Goal: Transaction & Acquisition: Purchase product/service

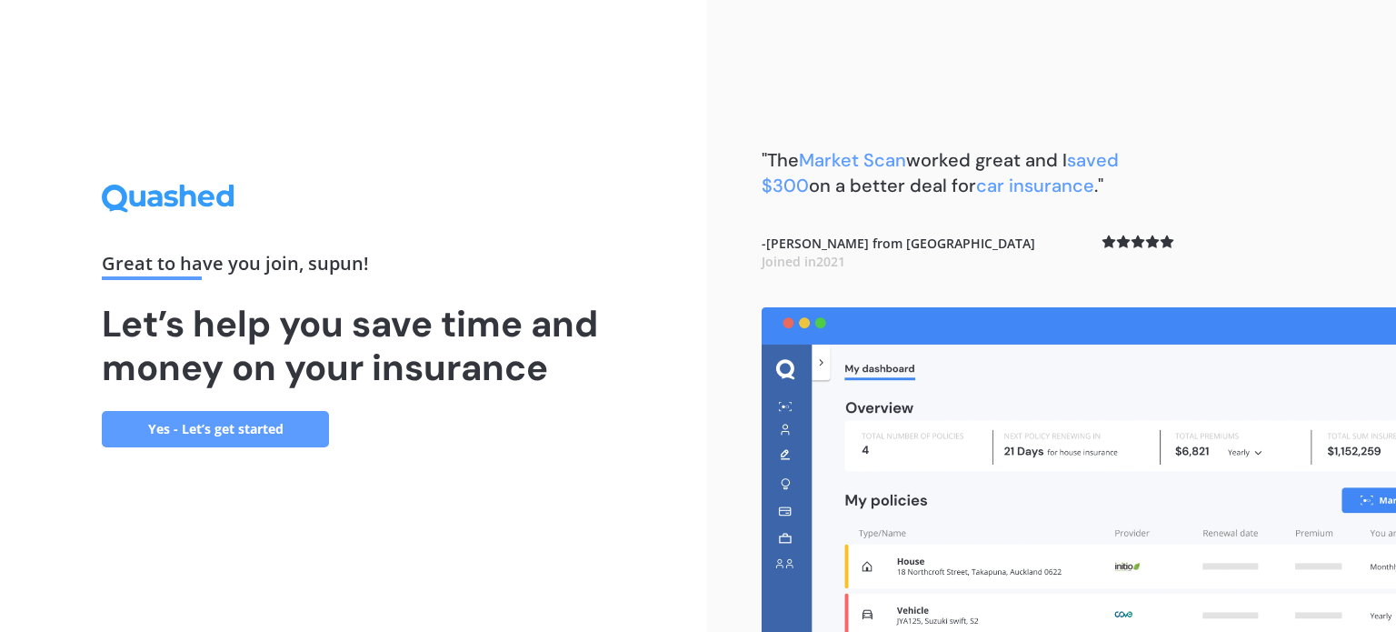
click at [253, 427] on link "Yes - Let’s get started" at bounding box center [215, 429] width 227 height 36
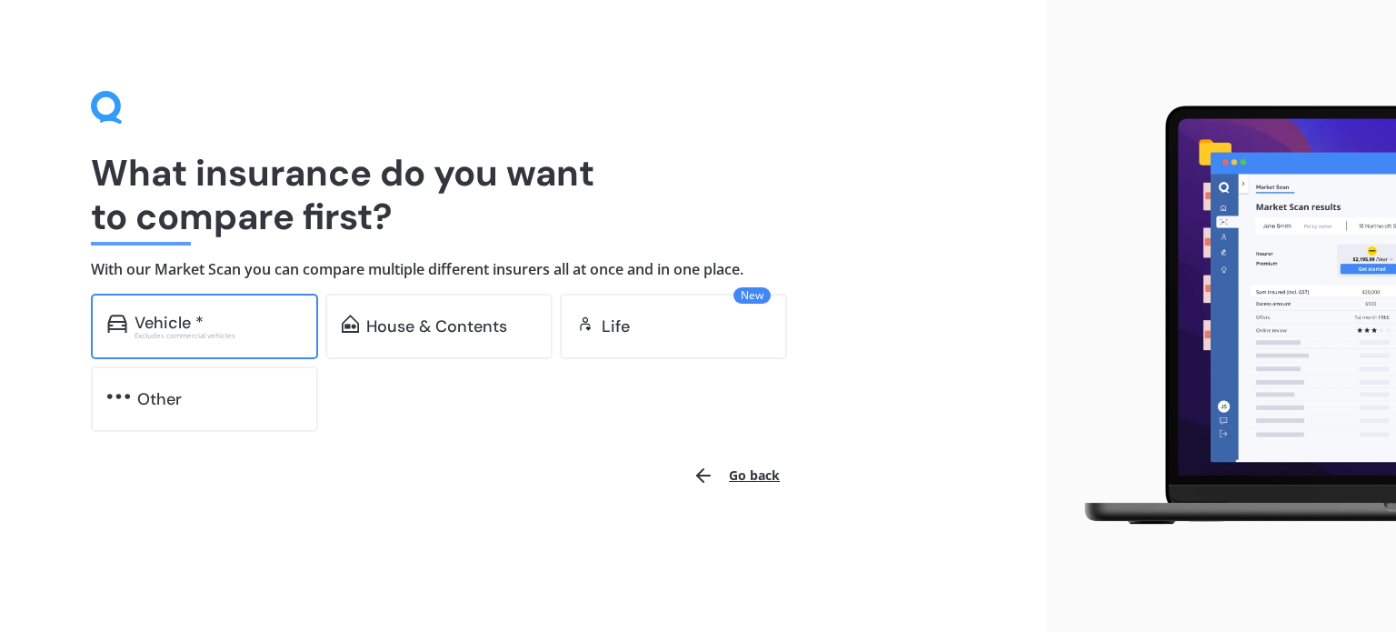
click at [187, 332] on div "Excludes commercial vehicles" at bounding box center [217, 335] width 167 height 7
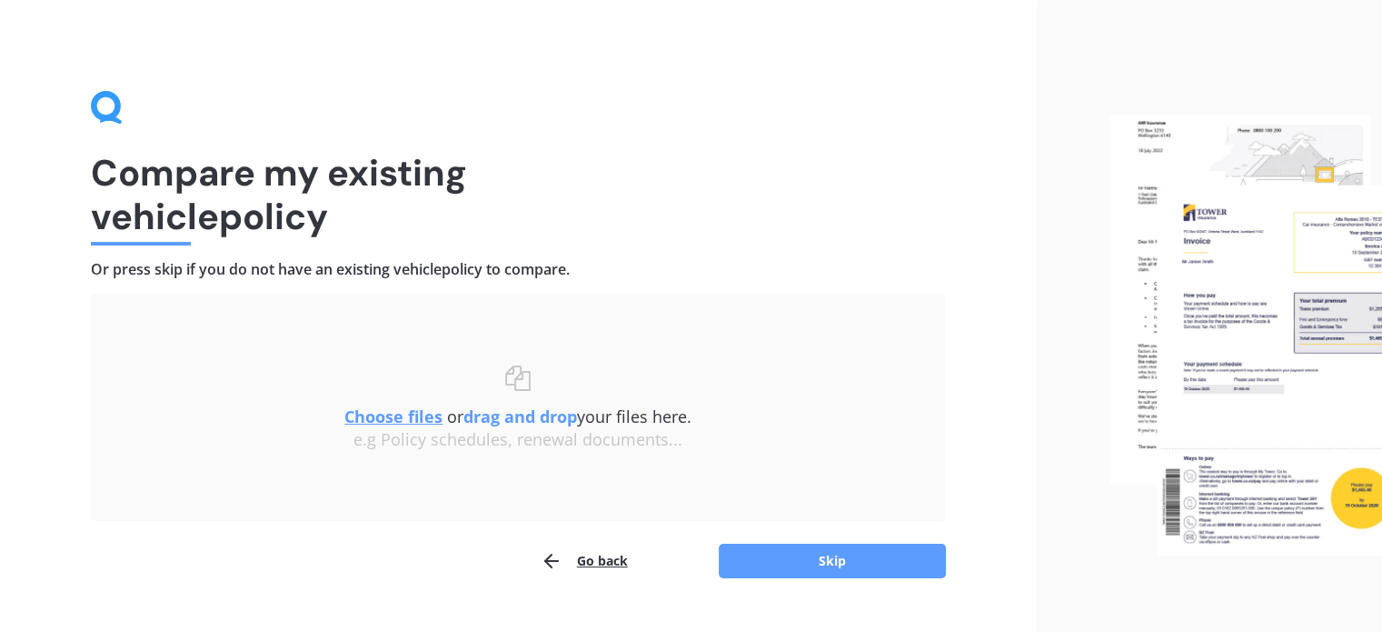
click at [410, 424] on u "Choose files" at bounding box center [393, 416] width 98 height 22
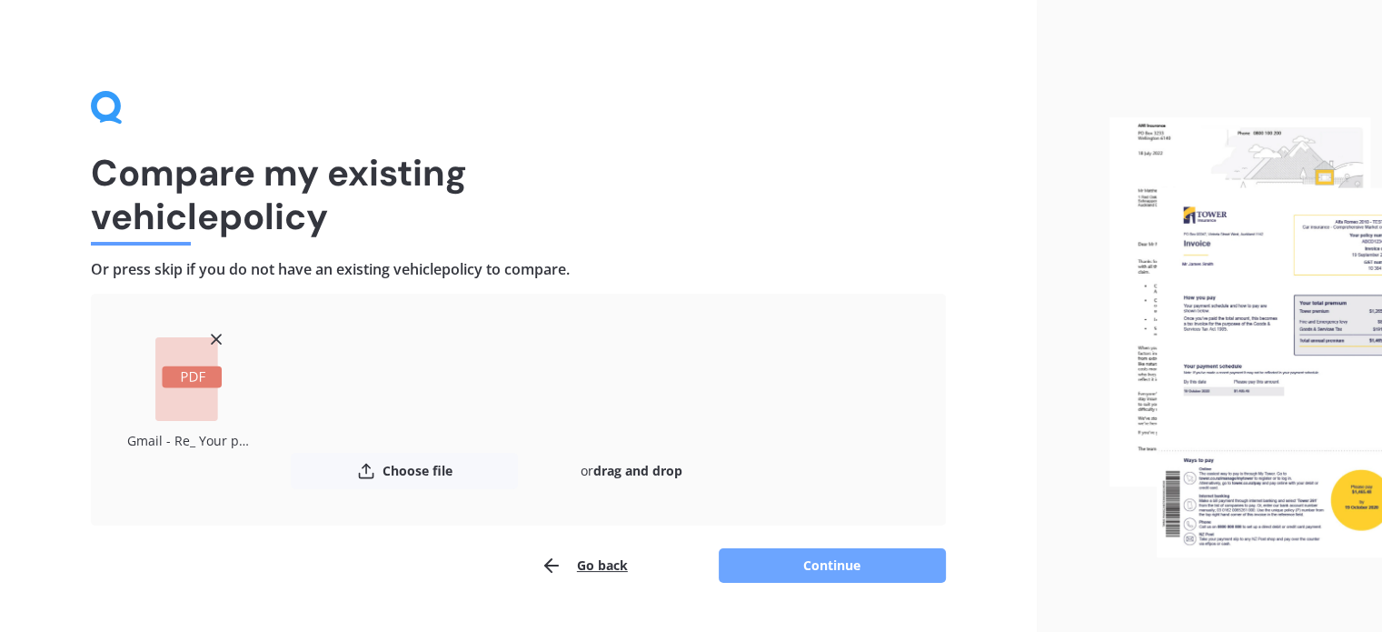
click at [811, 566] on button "Continue" at bounding box center [832, 565] width 227 height 35
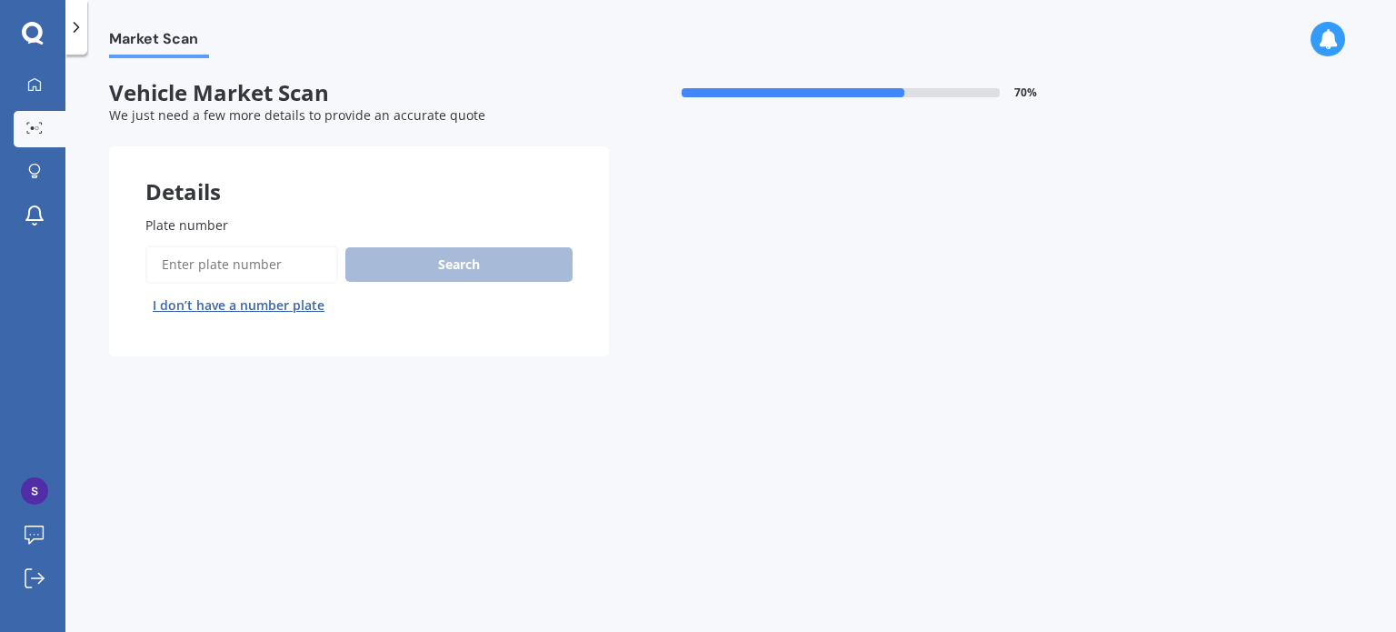
click at [193, 215] on span "Plate number" at bounding box center [186, 224] width 83 height 19
click at [193, 245] on input "Plate number" at bounding box center [241, 264] width 193 height 38
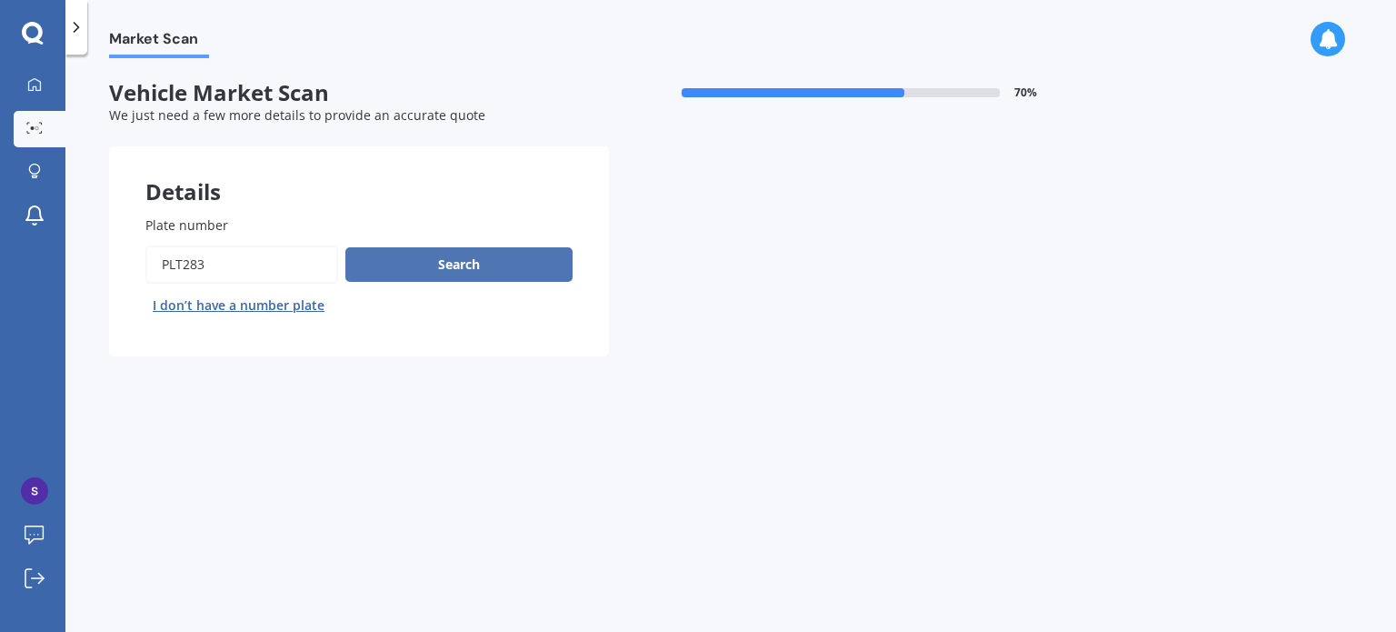
type input "PLT283"
click at [407, 269] on button "Search" at bounding box center [458, 264] width 227 height 35
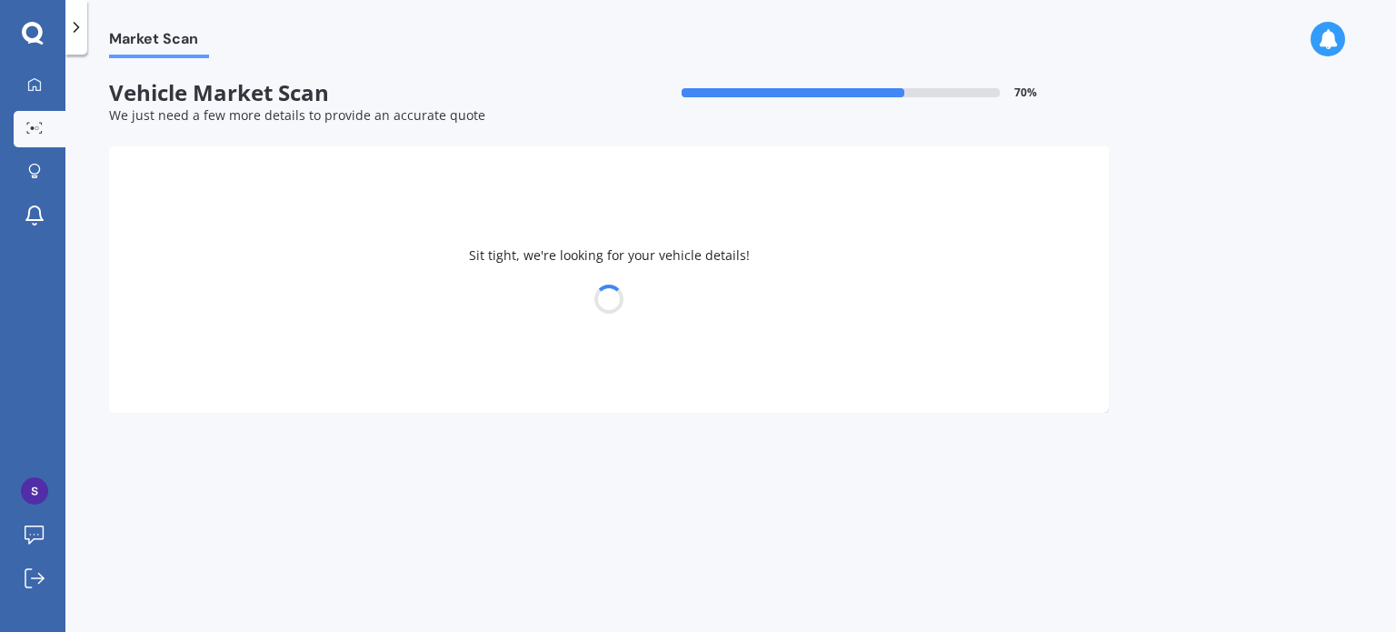
select select "MAZDA"
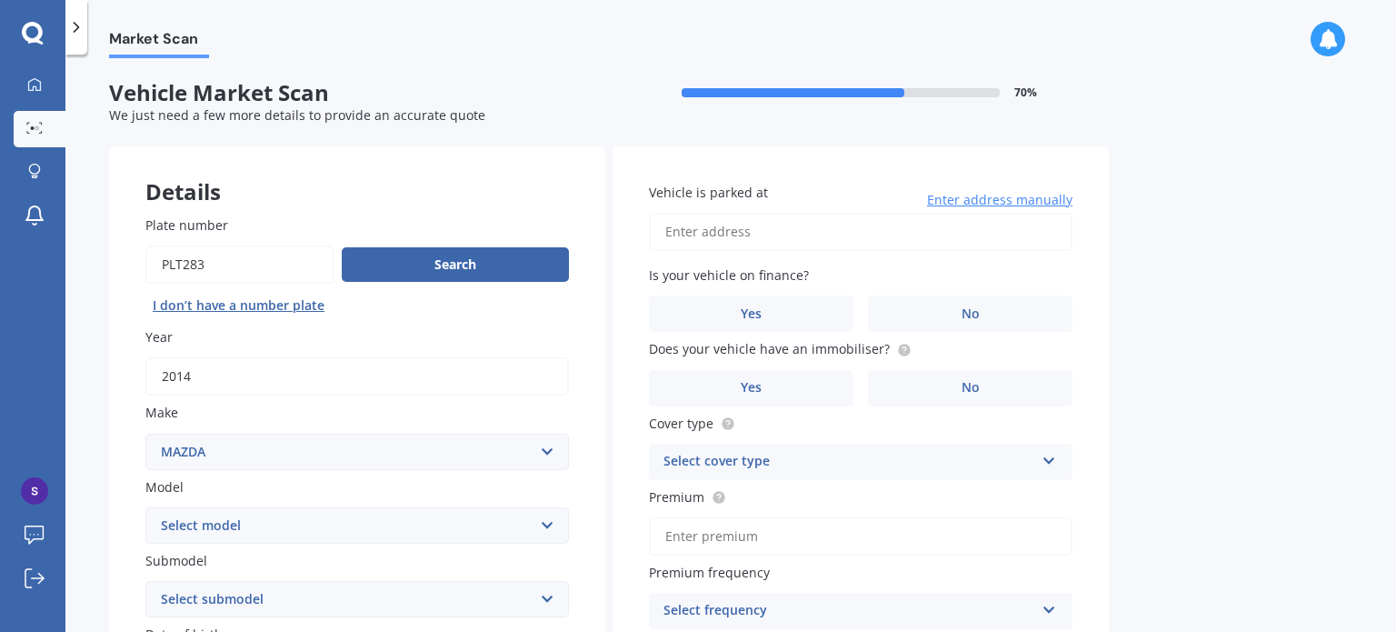
click at [732, 228] on input "Vehicle is parked at" at bounding box center [860, 232] width 423 height 38
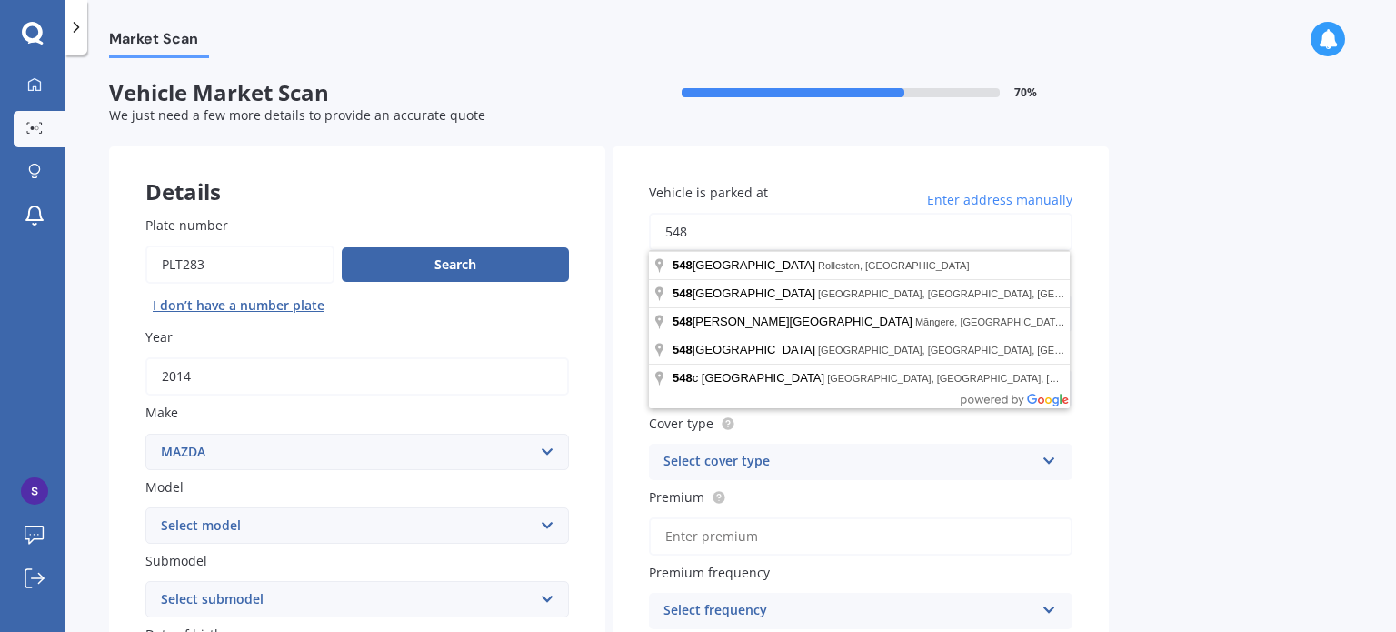
type input "548C GLENFIELD RD GLENFIELDAUCKLAND 0629"
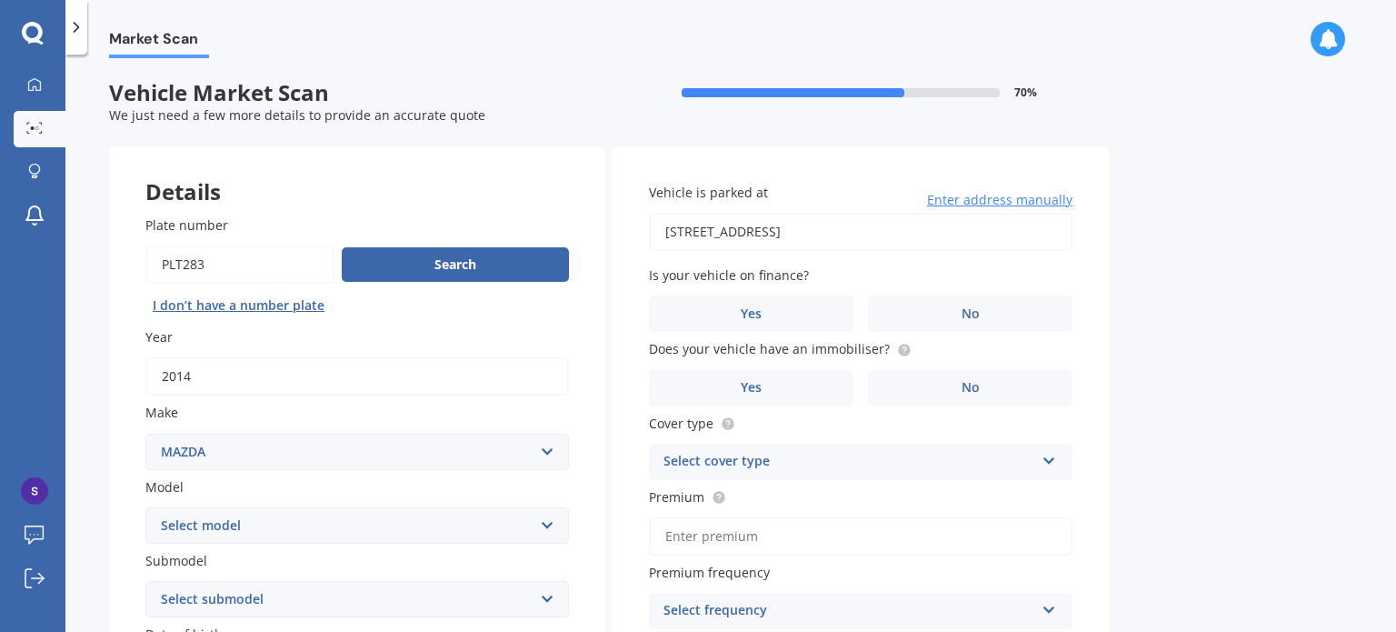
click at [1269, 264] on div "Market Scan Vehicle Market Scan 70 % We just need a few more details to provide…" at bounding box center [730, 346] width 1330 height 577
click at [771, 313] on label "Yes" at bounding box center [751, 313] width 204 height 36
click at [0, 0] on input "Yes" at bounding box center [0, 0] width 0 height 0
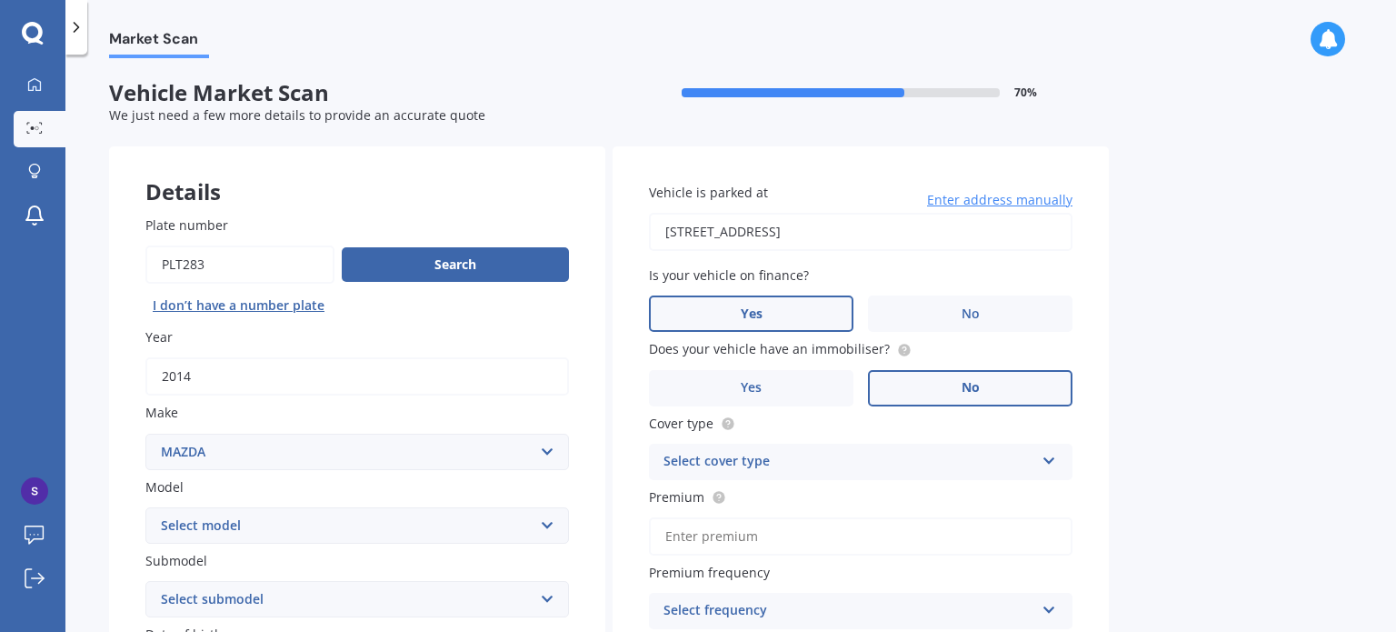
click at [931, 384] on label "No" at bounding box center [970, 388] width 204 height 36
click at [0, 0] on input "No" at bounding box center [0, 0] width 0 height 0
click at [998, 466] on div "Select cover type" at bounding box center [848, 462] width 371 height 22
click at [737, 503] on span "Comprehensive" at bounding box center [712, 496] width 96 height 17
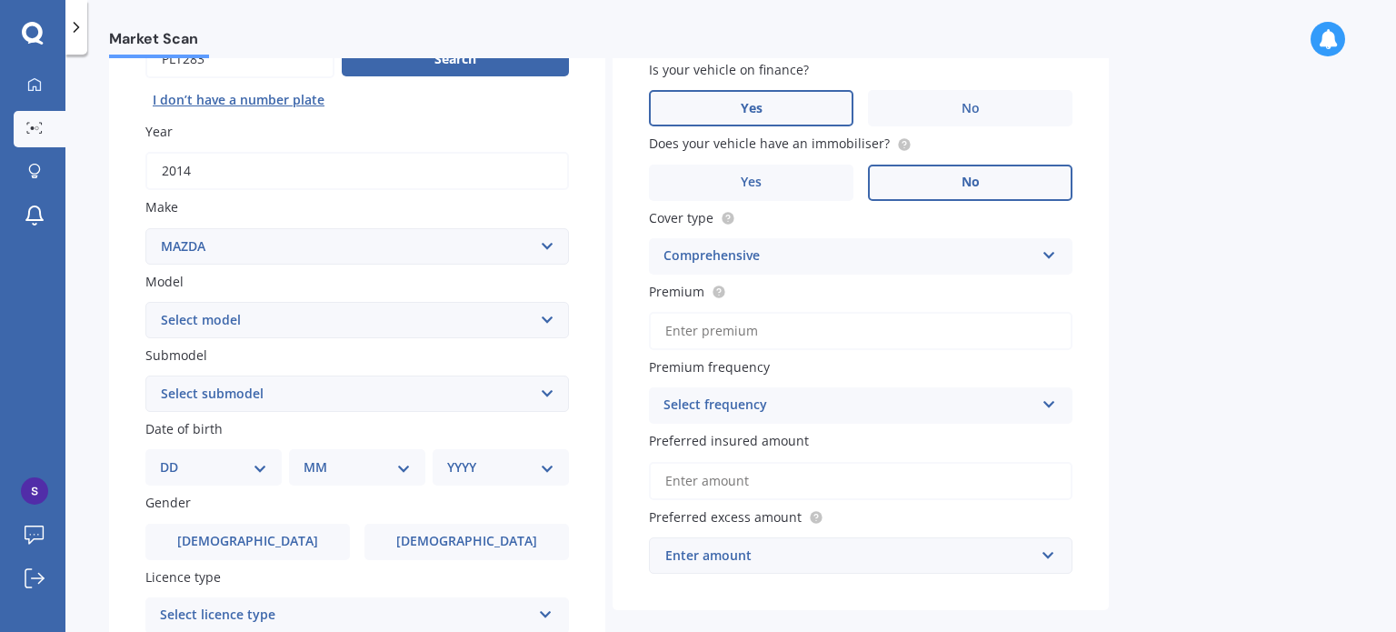
scroll to position [215, 0]
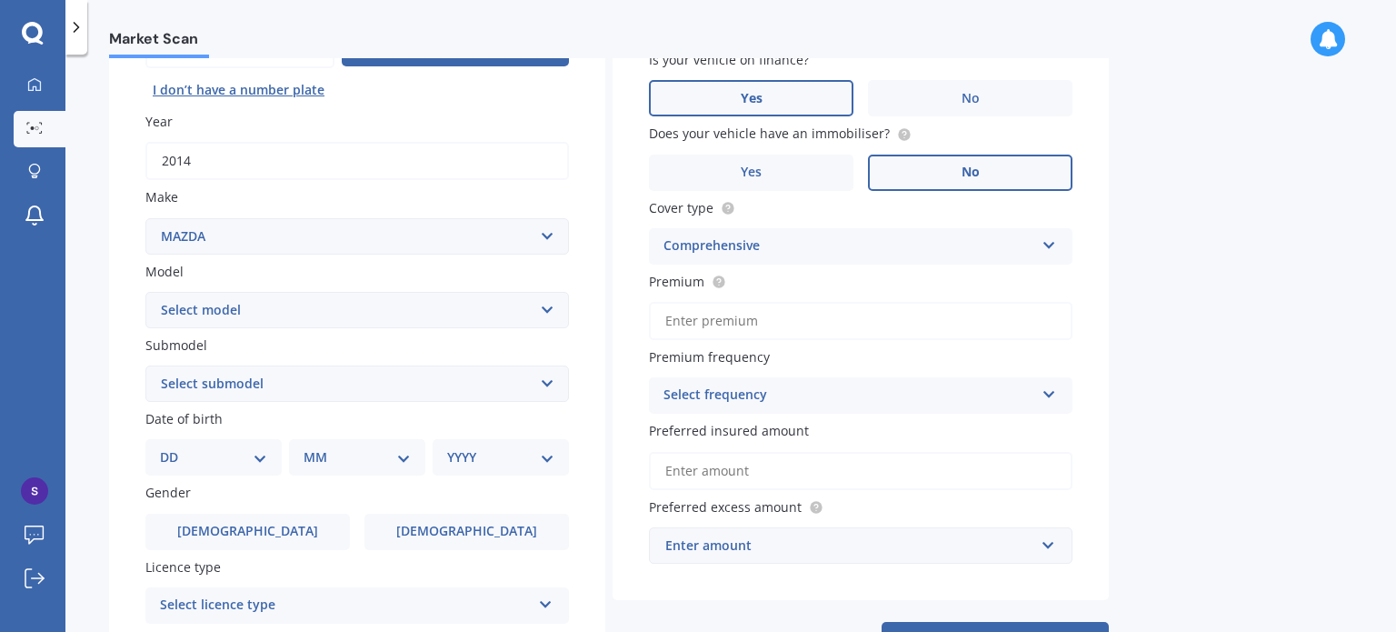
click at [745, 312] on input "Premium" at bounding box center [860, 321] width 423 height 38
click at [720, 282] on circle at bounding box center [718, 281] width 12 height 12
click at [705, 308] on input "Premium" at bounding box center [860, 321] width 423 height 38
type input "$1,067.00"
click at [929, 395] on div "Select frequency" at bounding box center [848, 395] width 371 height 22
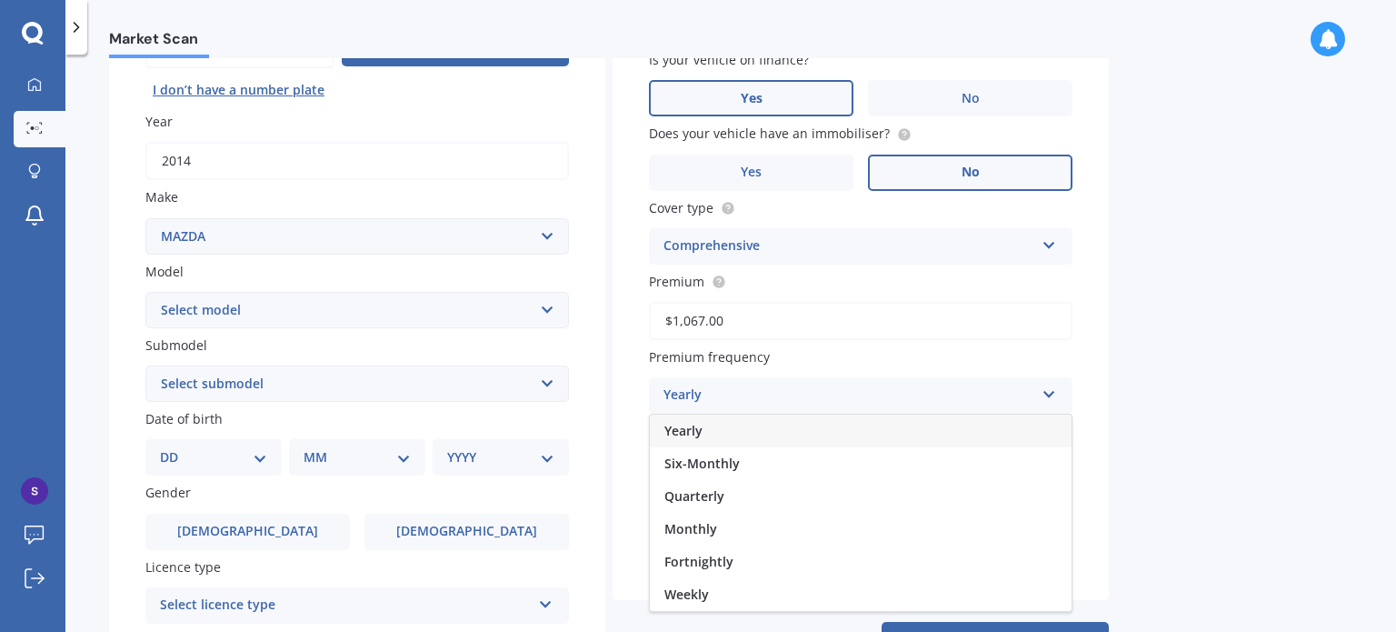
click at [762, 431] on div "Yearly" at bounding box center [861, 430] width 422 height 33
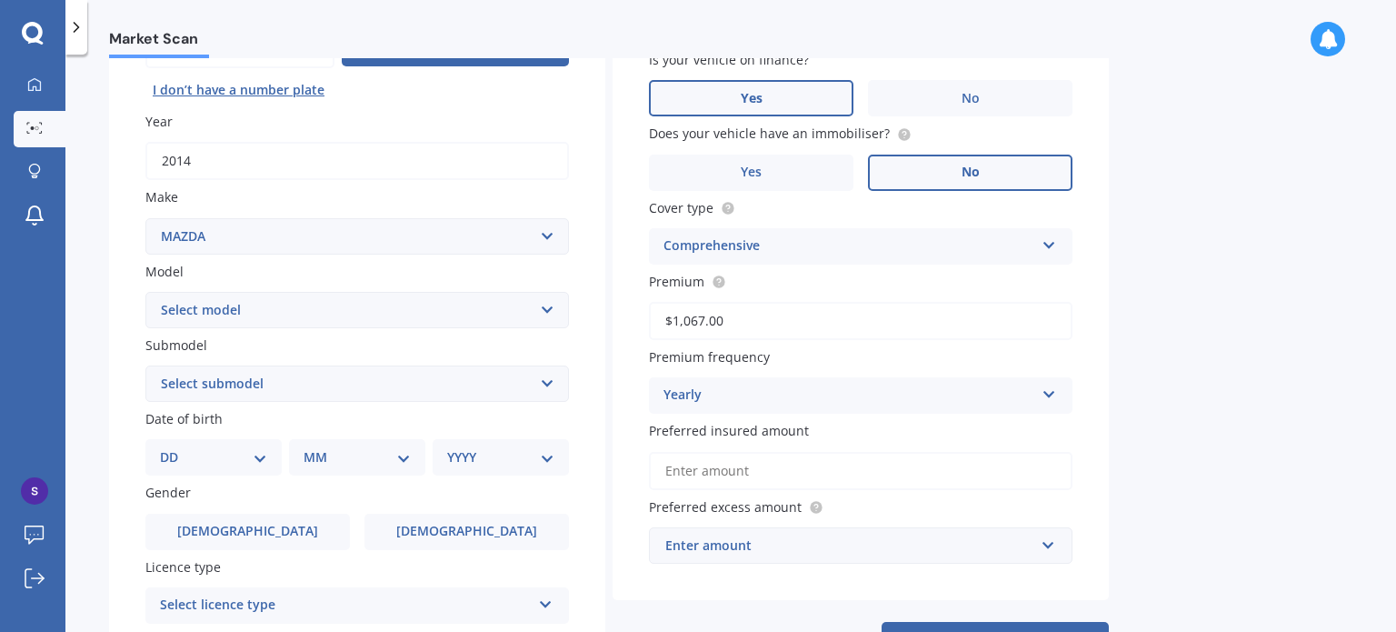
click at [724, 475] on input "Preferred insured amount" at bounding box center [860, 471] width 423 height 38
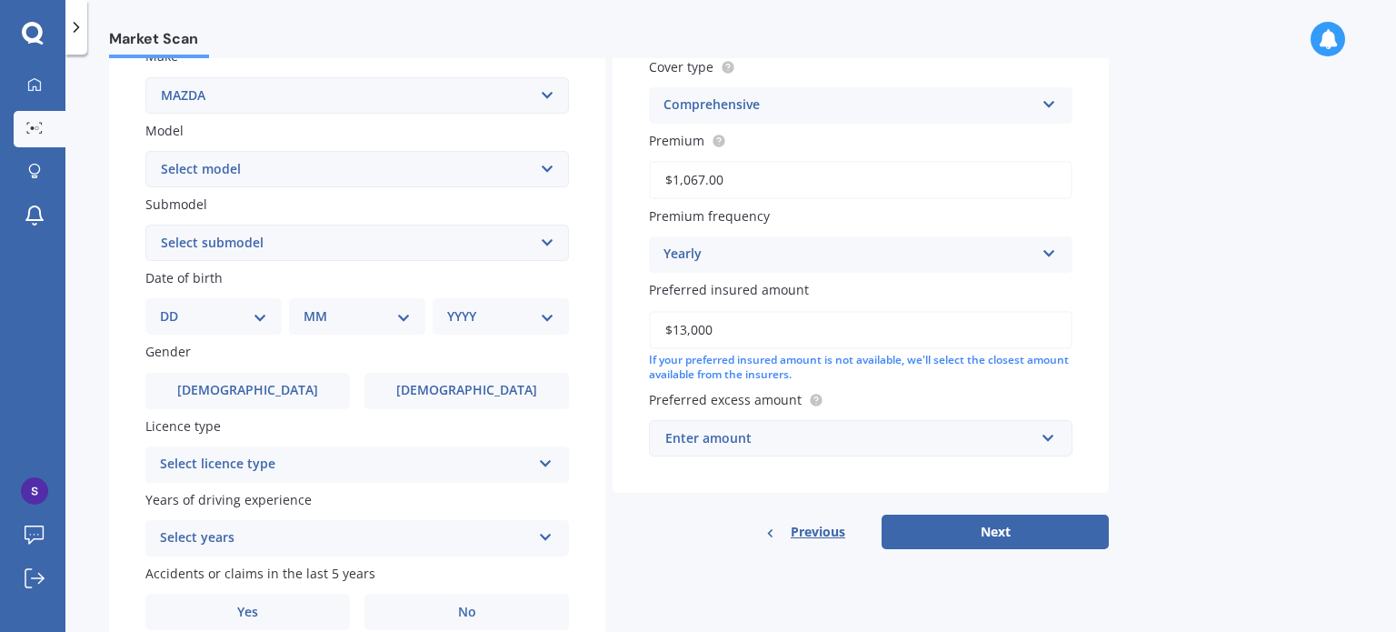
scroll to position [392, 0]
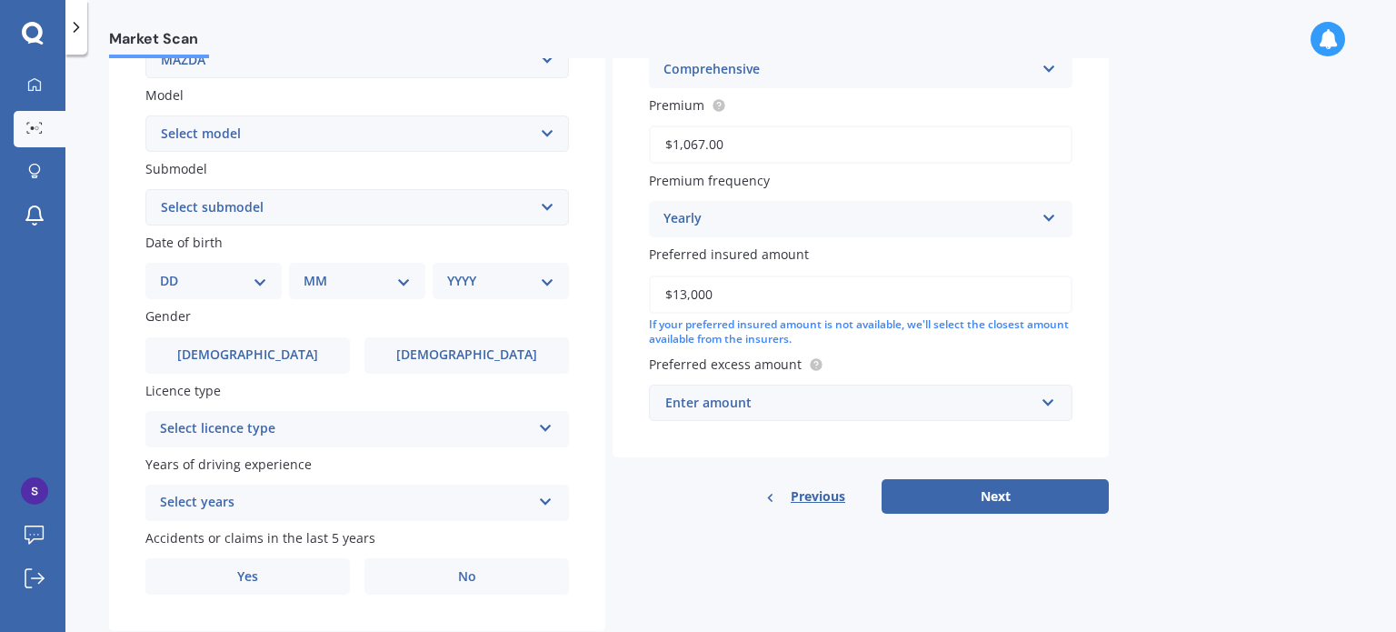
type input "$13,000"
click at [836, 403] on div "Enter amount" at bounding box center [849, 403] width 369 height 20
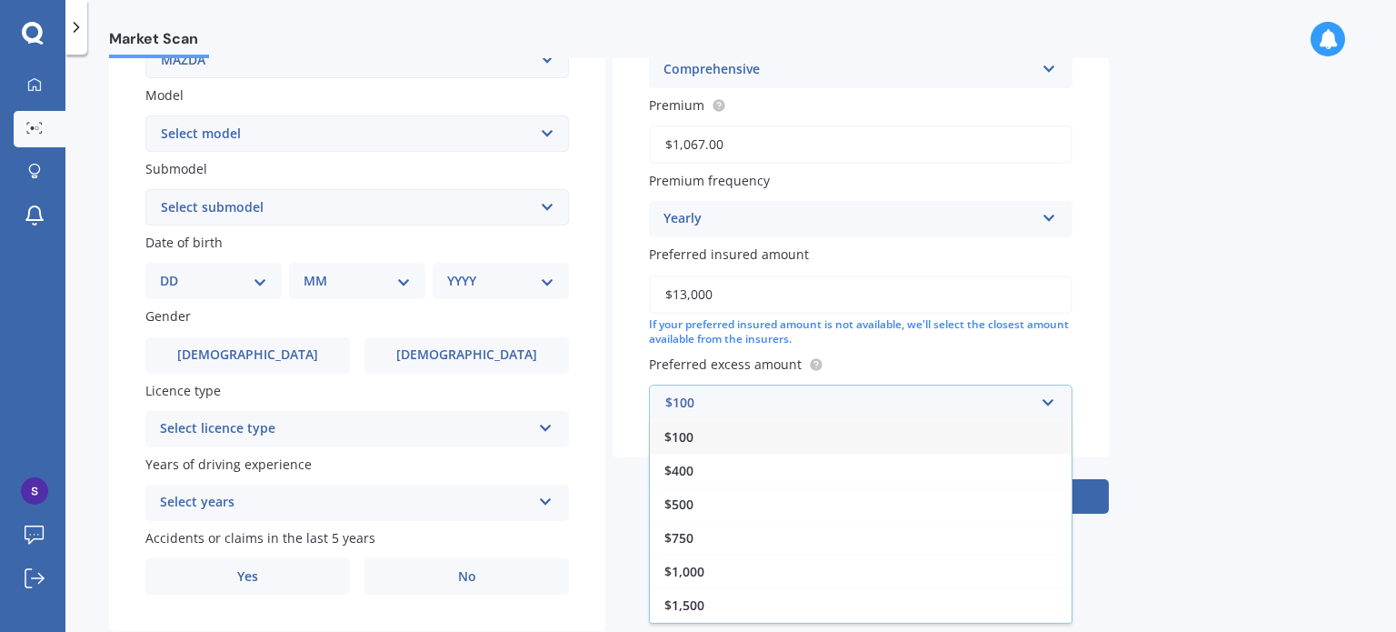
click at [687, 435] on span "$100" at bounding box center [678, 436] width 29 height 17
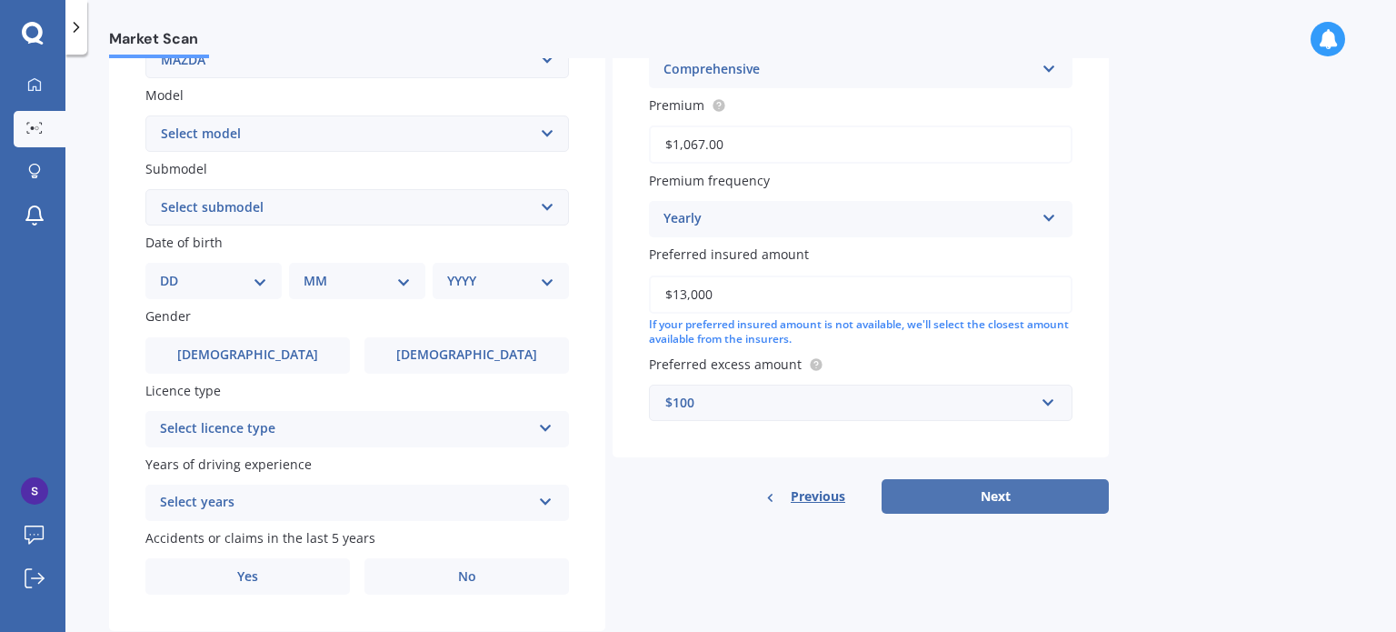
click at [980, 500] on button "Next" at bounding box center [994, 496] width 227 height 35
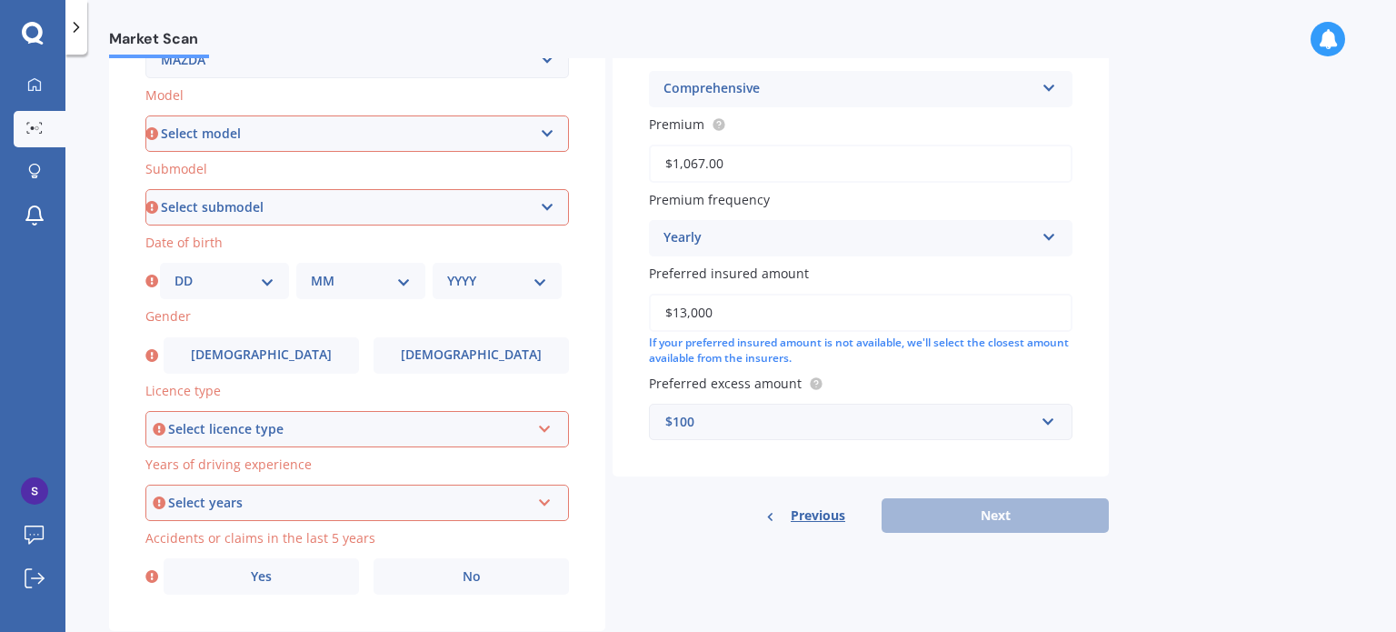
click at [360, 439] on div "Select licence type NZ Full NZ Restricted NZ Learners Australia United Kingdom …" at bounding box center [356, 429] width 423 height 36
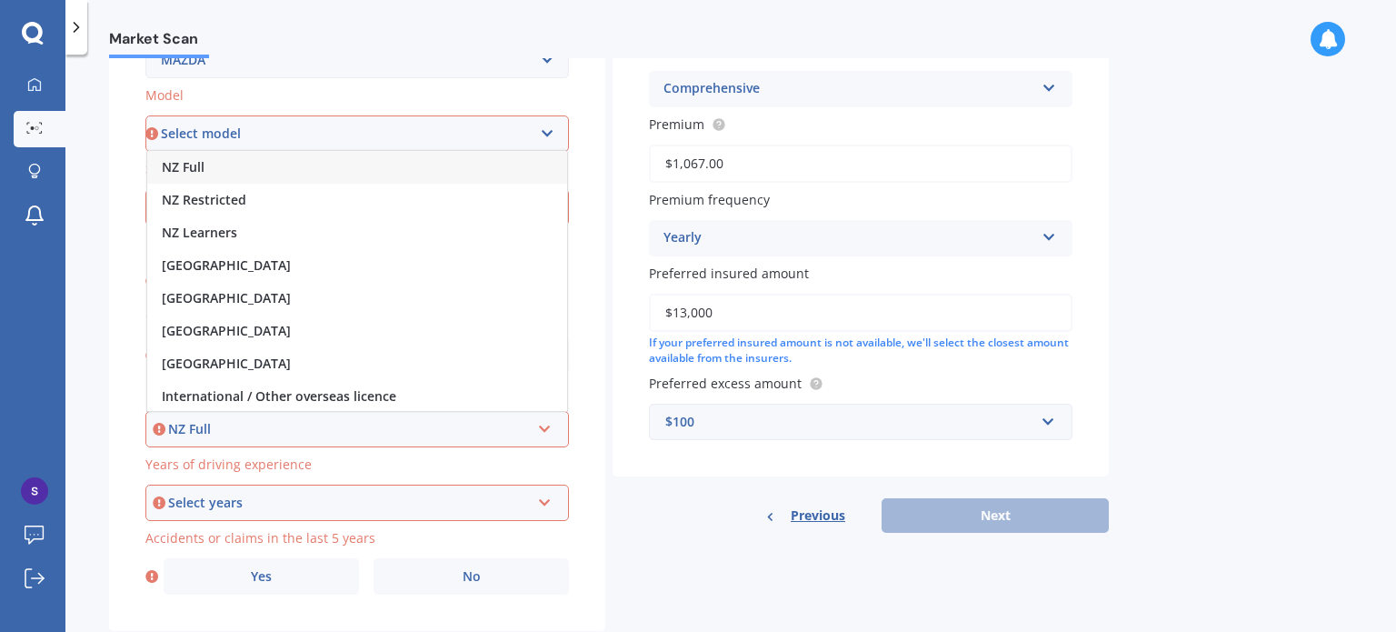
click at [310, 168] on div "NZ Full" at bounding box center [357, 167] width 420 height 33
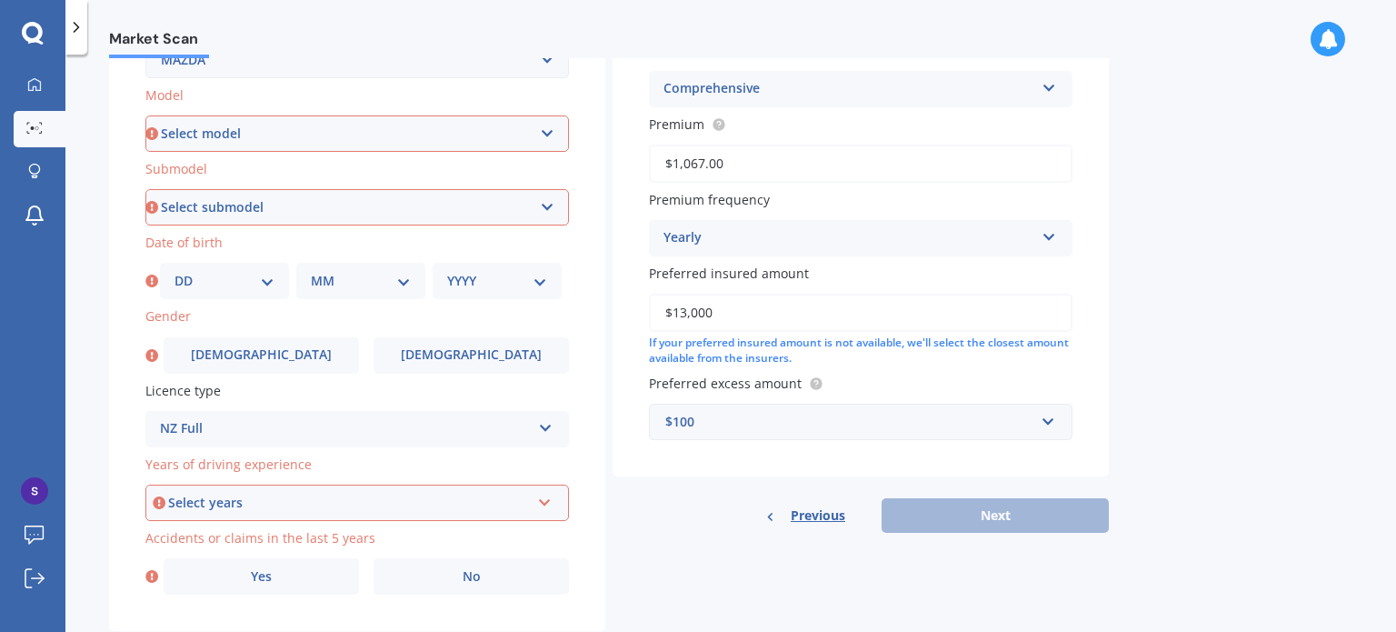
click at [273, 502] on div "Select years" at bounding box center [349, 503] width 362 height 20
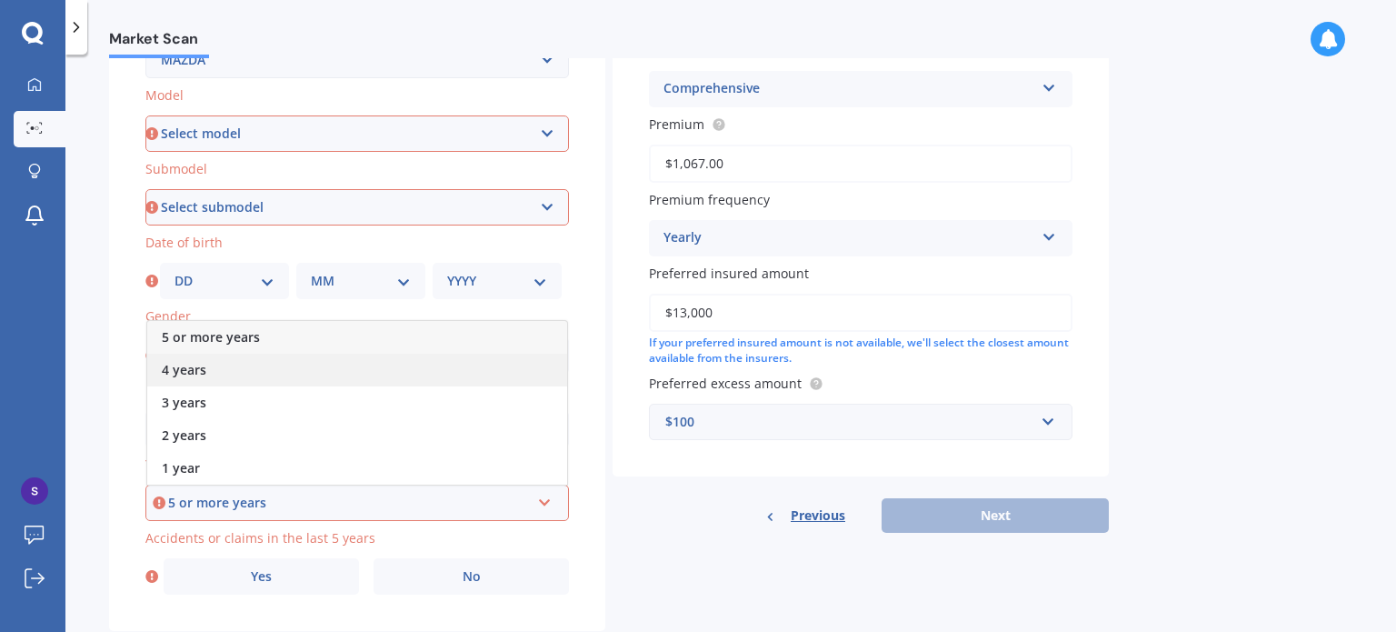
click at [184, 363] on span "4 years" at bounding box center [184, 369] width 45 height 17
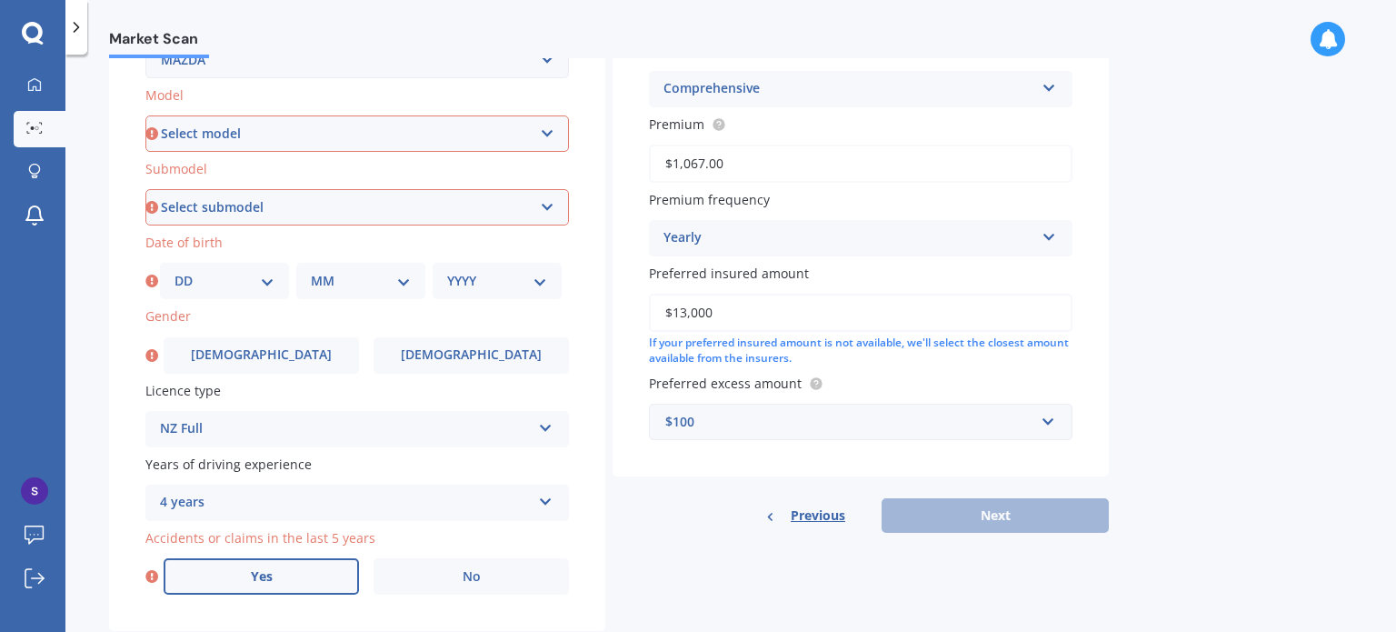
click at [277, 587] on label "Yes" at bounding box center [261, 576] width 195 height 36
click at [0, 0] on input "Yes" at bounding box center [0, 0] width 0 height 0
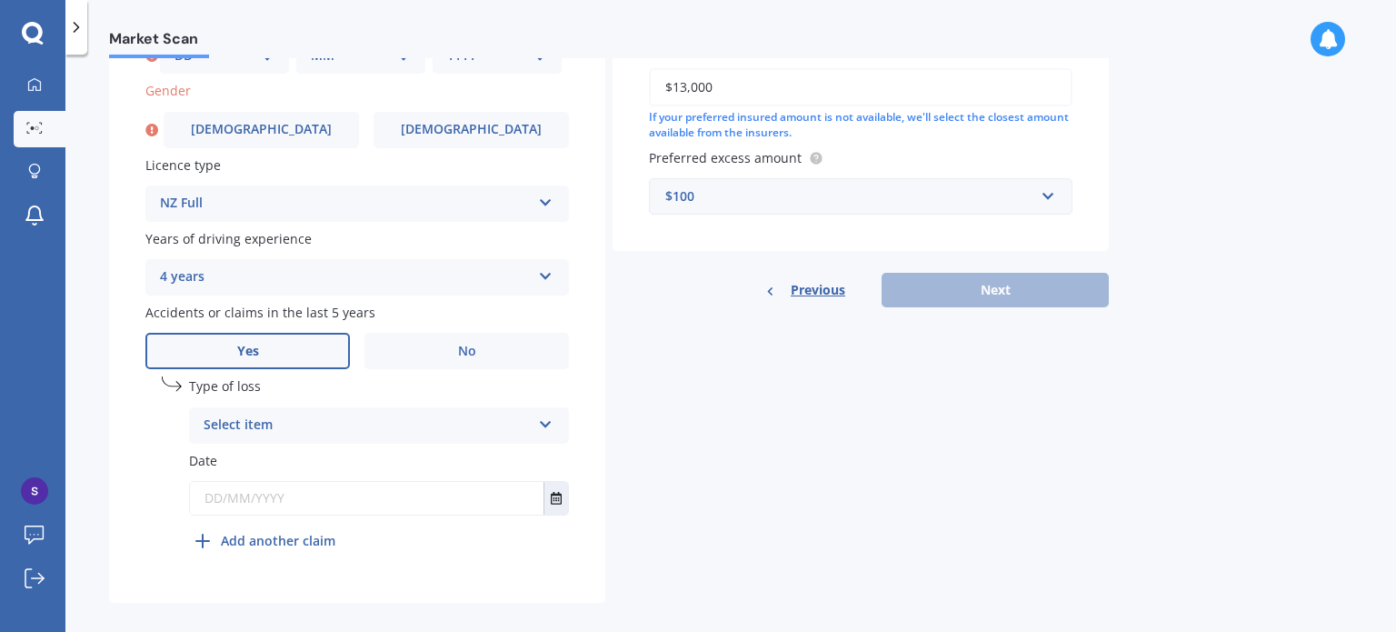
scroll to position [635, 0]
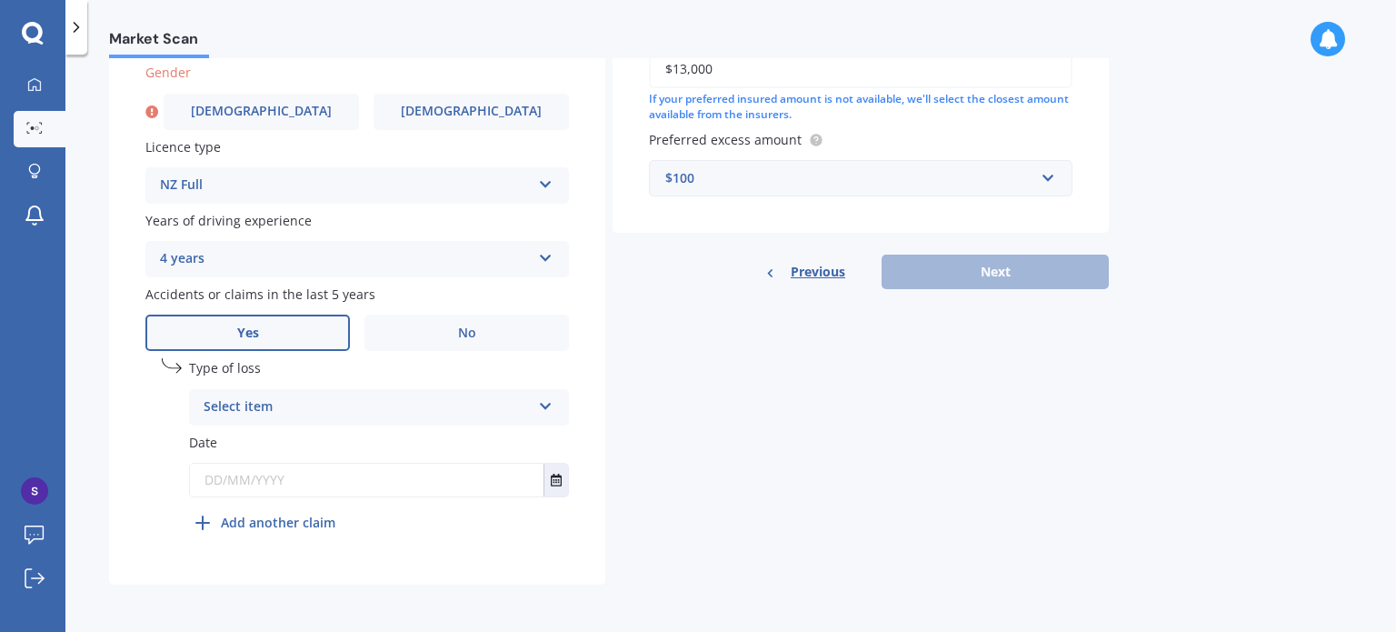
click at [473, 403] on div "Select item" at bounding box center [367, 407] width 327 height 22
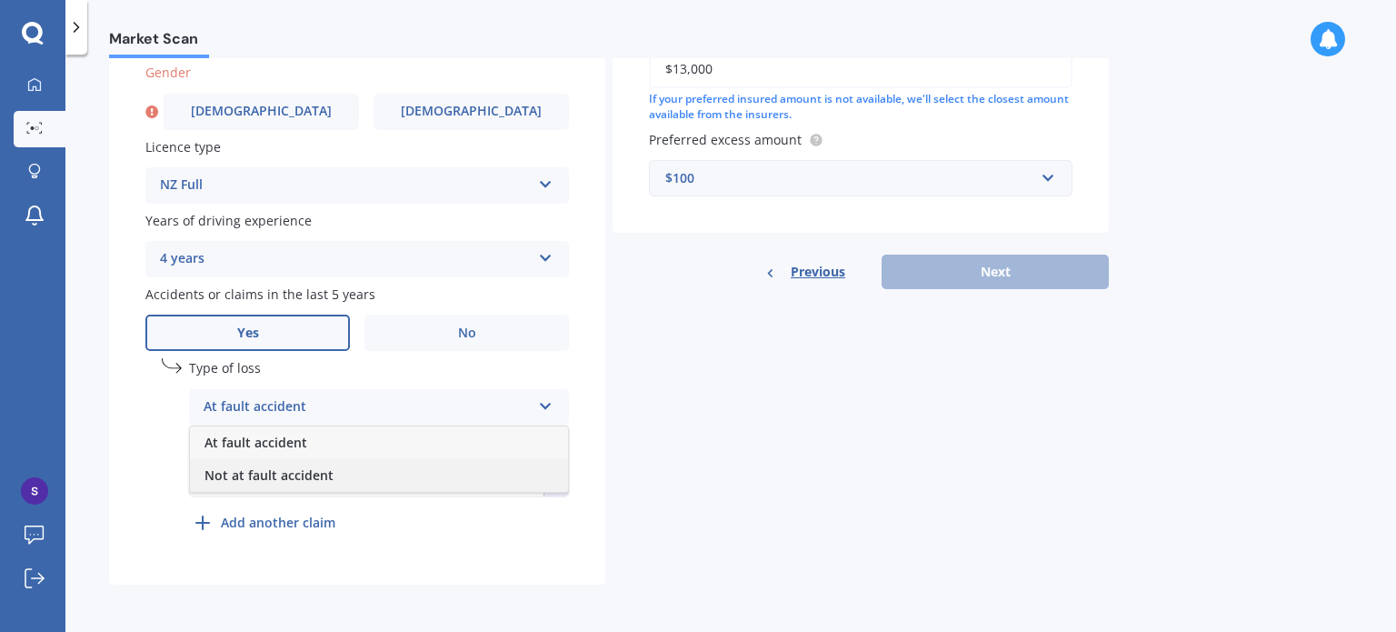
click at [292, 472] on span "Not at fault accident" at bounding box center [268, 474] width 129 height 17
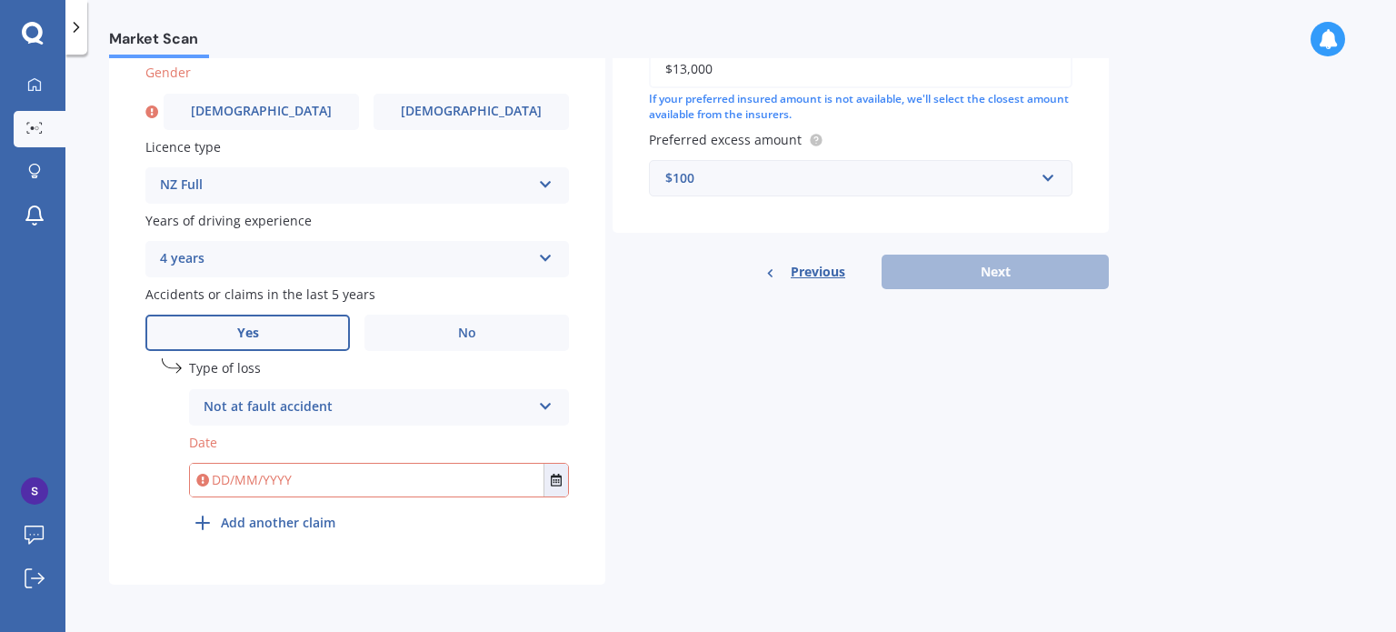
click at [230, 482] on input "text" at bounding box center [366, 479] width 353 height 33
type input "05/05/2025"
click at [1363, 403] on div "Market Scan Vehicle Market Scan 70 % We just need a few more details to provide…" at bounding box center [730, 346] width 1330 height 577
click at [1010, 280] on div "Previous Next" at bounding box center [860, 271] width 496 height 35
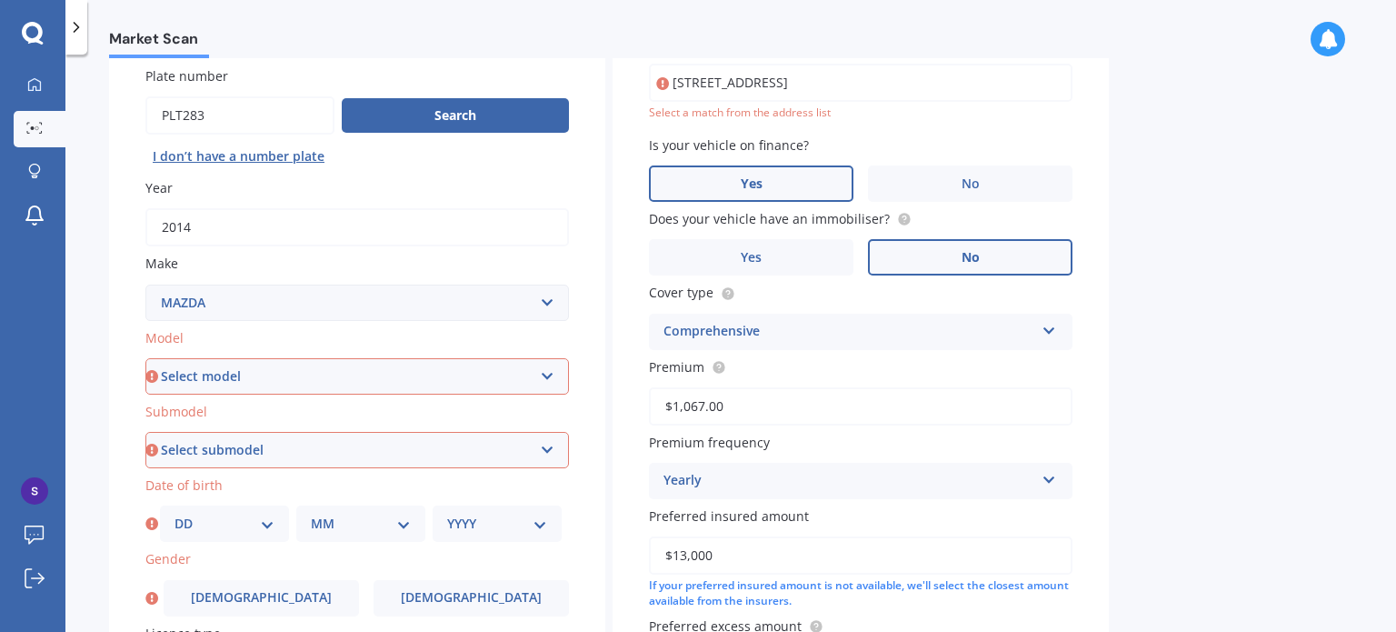
scroll to position [145, 0]
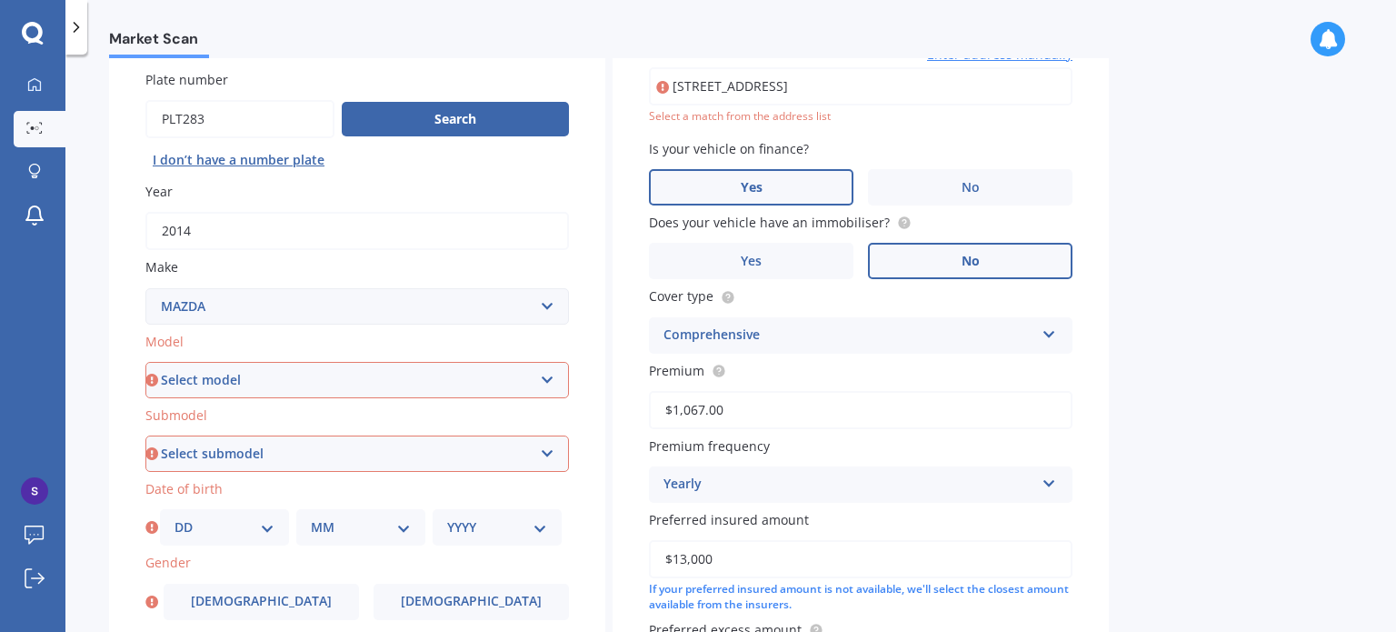
click at [396, 377] on select "Select model 121 2 3 323 323 / Familia 6 626 929 Atenza Autozam Axela AZ3 B2000…" at bounding box center [356, 380] width 423 height 36
select select "CX5"
click at [145, 362] on select "Select model 121 2 3 323 323 / Familia 6 626 929 Atenza Autozam Axela AZ3 B2000…" at bounding box center [356, 380] width 423 height 36
click at [269, 453] on select "Select submodel 2.2 Diesel 2WD XD 2.5S 4WD Diesel Limited 4WD GSX 2.2 Diesel St…" at bounding box center [356, 453] width 423 height 36
select select "STATION WAGON (PETROL)"
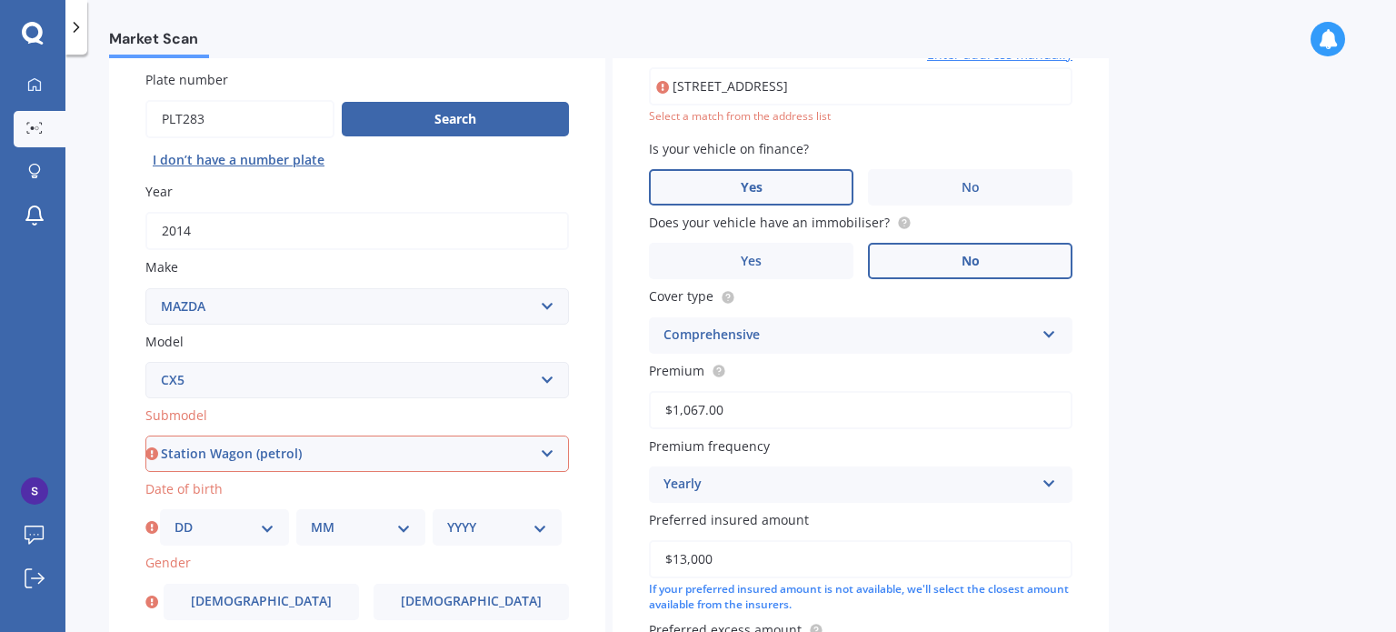
click at [145, 435] on select "Select submodel 2.2 Diesel 2WD XD 2.5S 4WD Diesel Limited 4WD GSX 2.2 Diesel St…" at bounding box center [356, 453] width 423 height 36
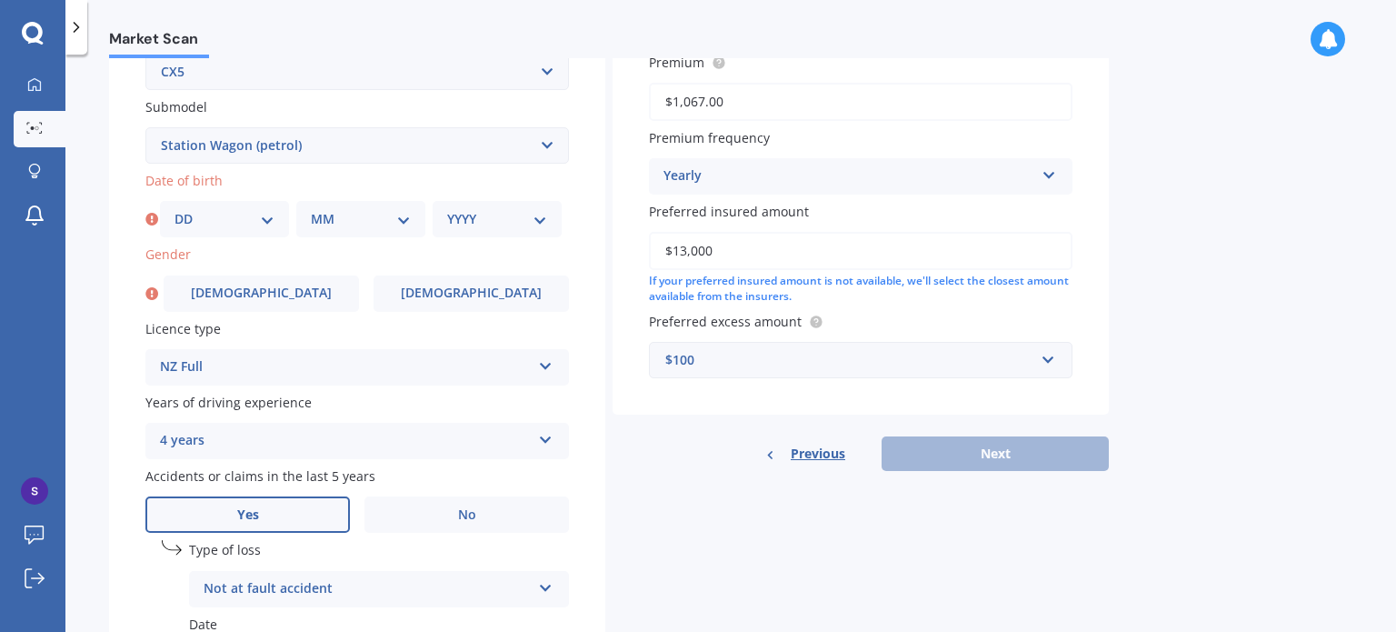
scroll to position [452, 0]
click at [281, 305] on label "Male" at bounding box center [261, 295] width 195 height 36
click at [0, 0] on input "Male" at bounding box center [0, 0] width 0 height 0
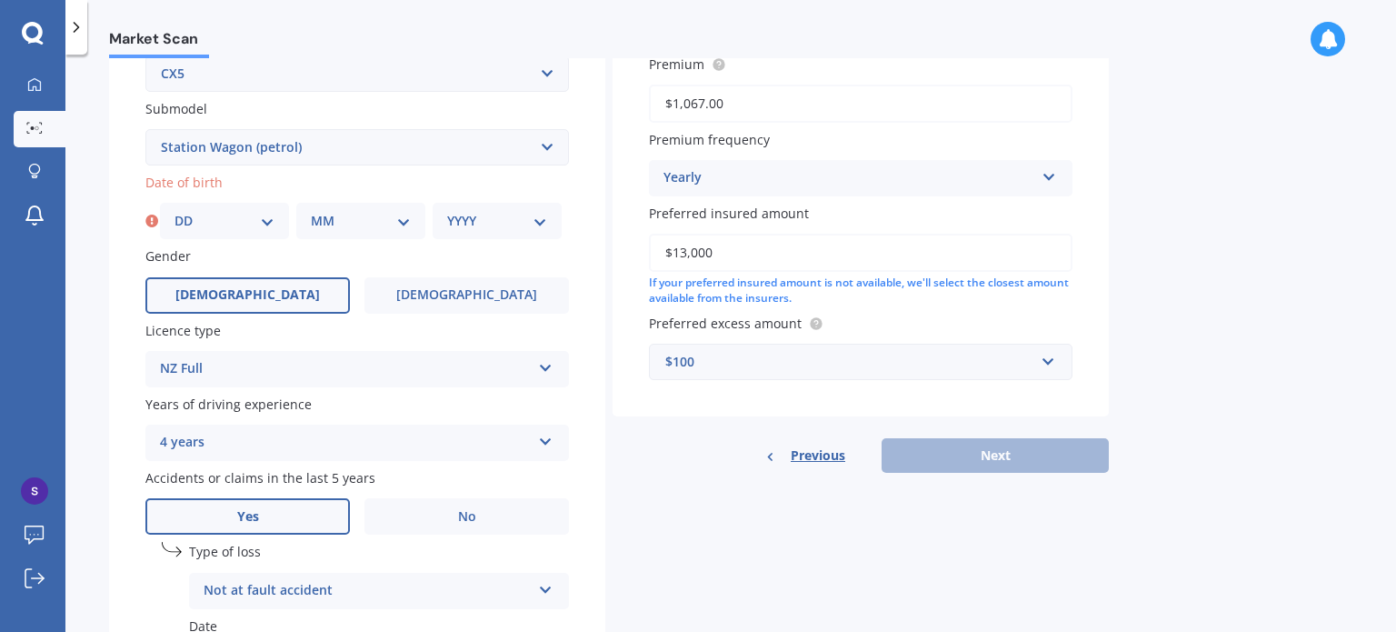
click at [260, 224] on select "DD 01 02 03 04 05 06 07 08 09 10 11 12 13 14 15 16 17 18 19 20 21 22 23 24 25 2…" at bounding box center [224, 221] width 100 height 20
select select "12"
click at [174, 211] on select "DD 01 02 03 04 05 06 07 08 09 10 11 12 13 14 15 16 17 18 19 20 21 22 23 24 25 2…" at bounding box center [224, 221] width 100 height 20
click at [375, 214] on select "MM 01 02 03 04 05 06 07 08 09 10 11 12" at bounding box center [361, 221] width 100 height 20
select select "10"
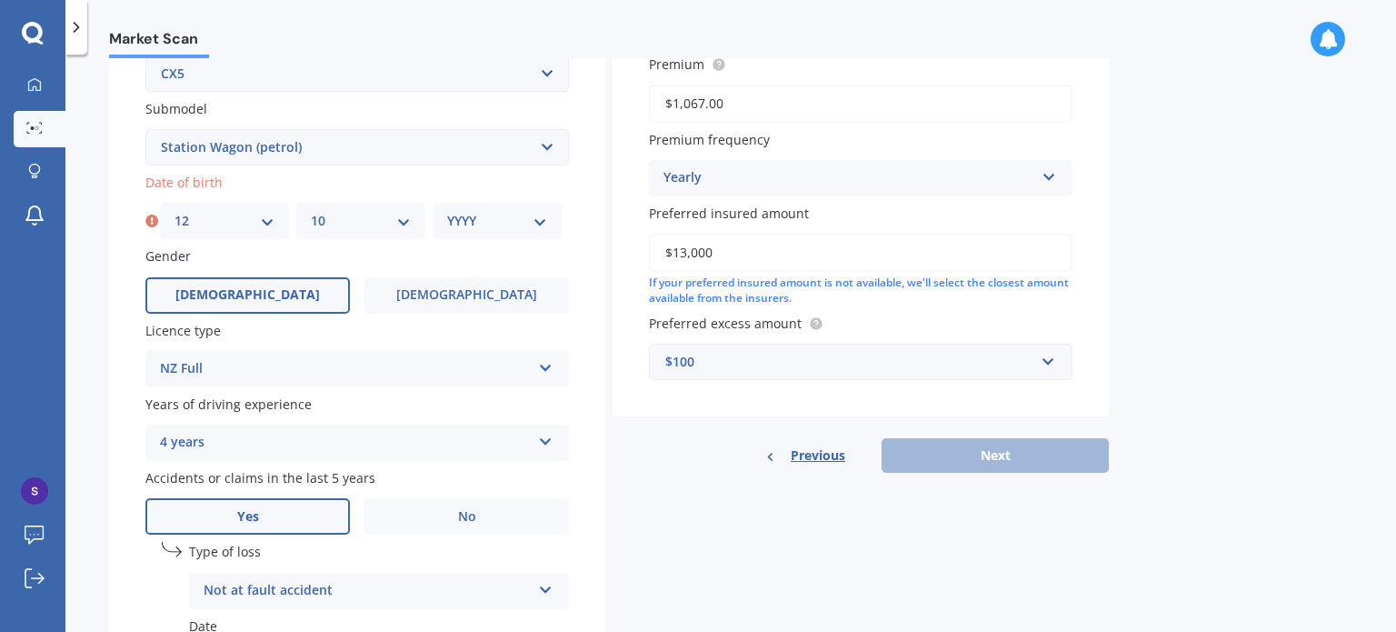
click at [311, 211] on select "MM 01 02 03 04 05 06 07 08 09 10 11 12" at bounding box center [361, 221] width 100 height 20
click at [480, 227] on select "YYYY 2025 2024 2023 2022 2021 2020 2019 2018 2017 2016 2015 2014 2013 2012 2011…" at bounding box center [497, 221] width 100 height 20
select select "1984"
click at [447, 211] on select "YYYY 2025 2024 2023 2022 2021 2020 2019 2018 2017 2016 2015 2014 2013 2012 2011…" at bounding box center [497, 221] width 100 height 20
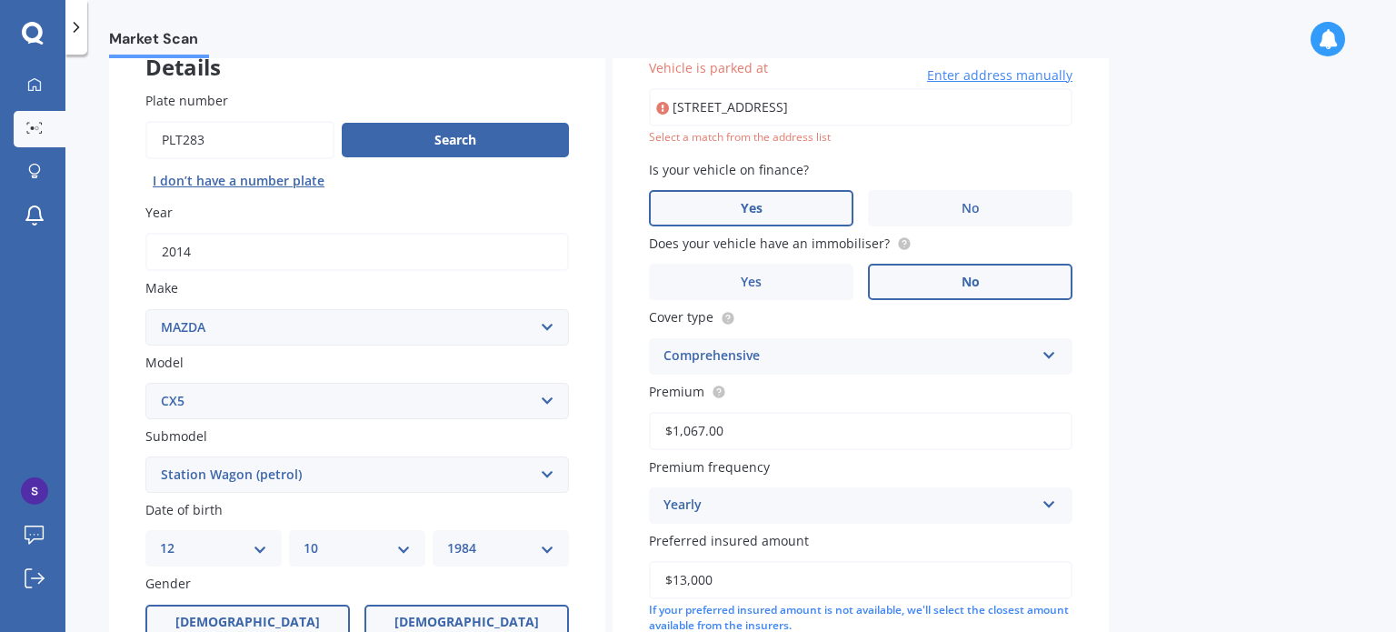
scroll to position [124, 0]
type input "548B Glenfield Road, Glenfield, Auckland 0629"
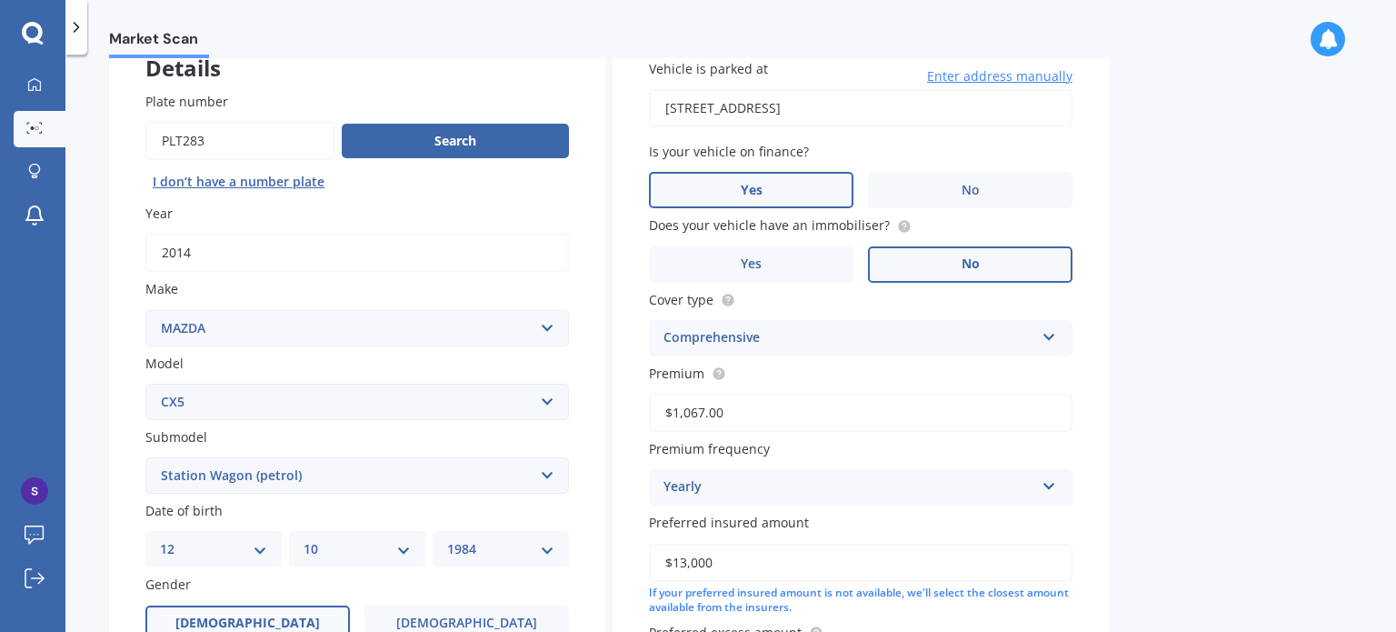
scroll to position [629, 0]
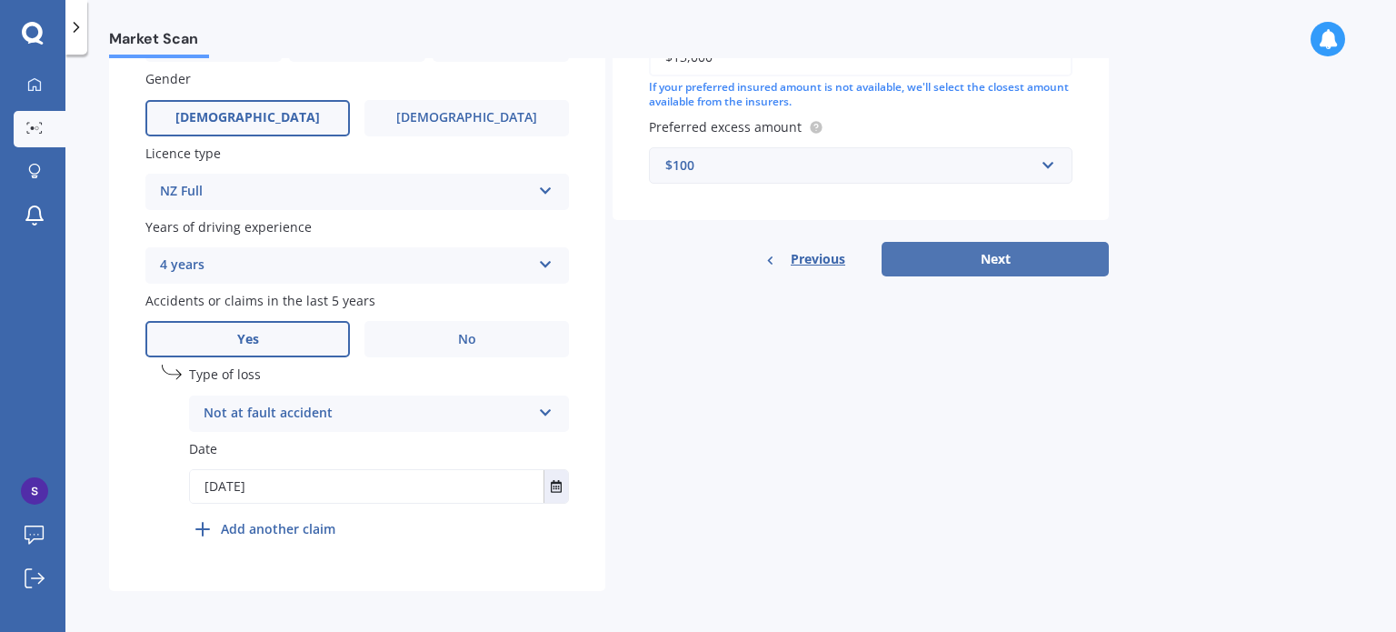
click at [974, 264] on button "Next" at bounding box center [994, 259] width 227 height 35
select select "12"
select select "10"
select select "1984"
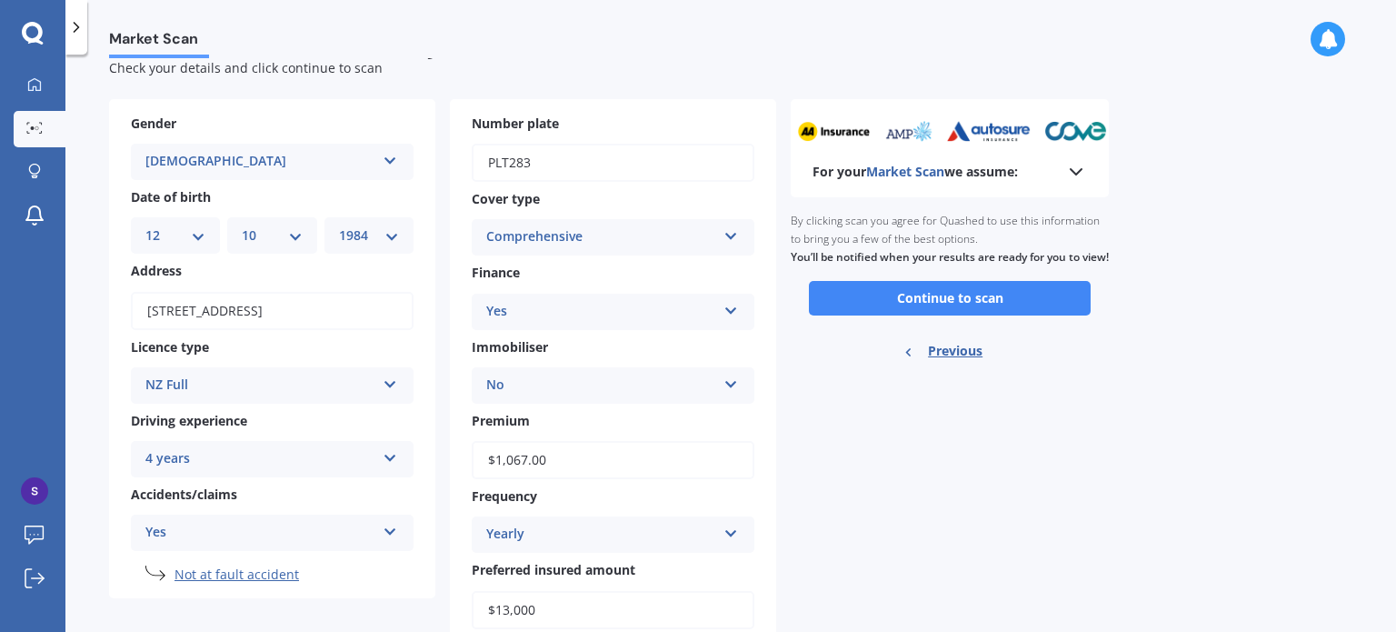
scroll to position [0, 0]
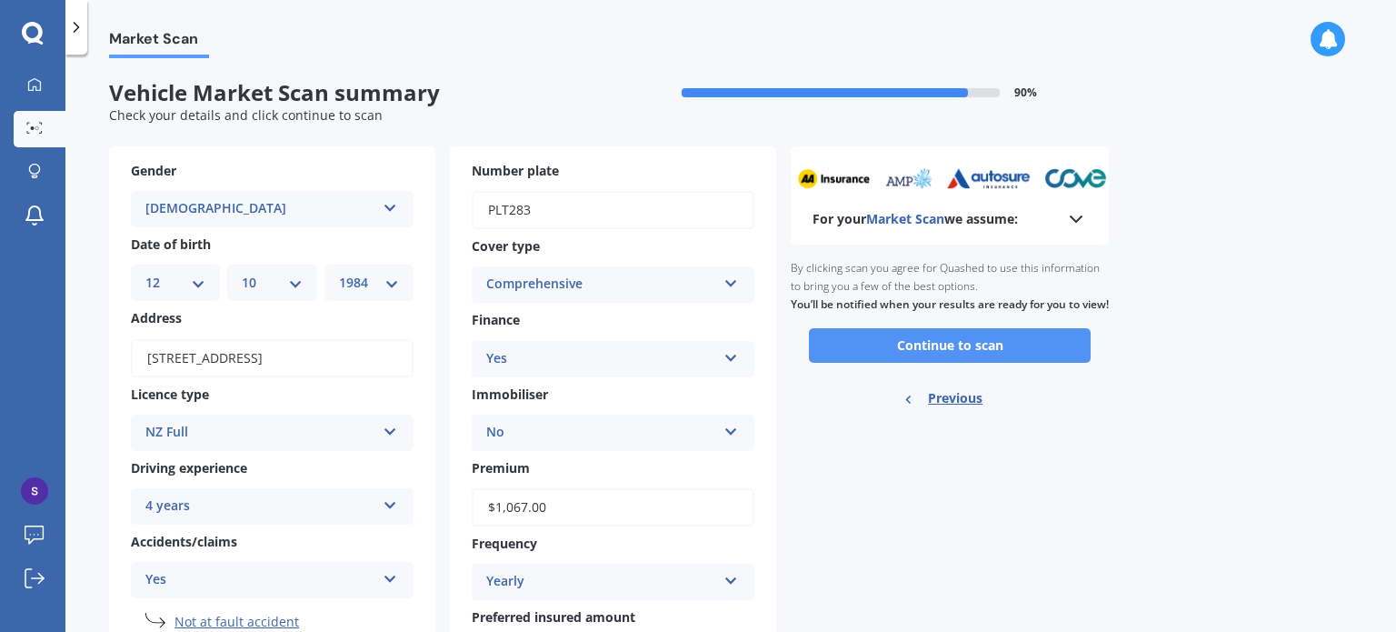
click at [927, 362] on button "Continue to scan" at bounding box center [950, 345] width 282 height 35
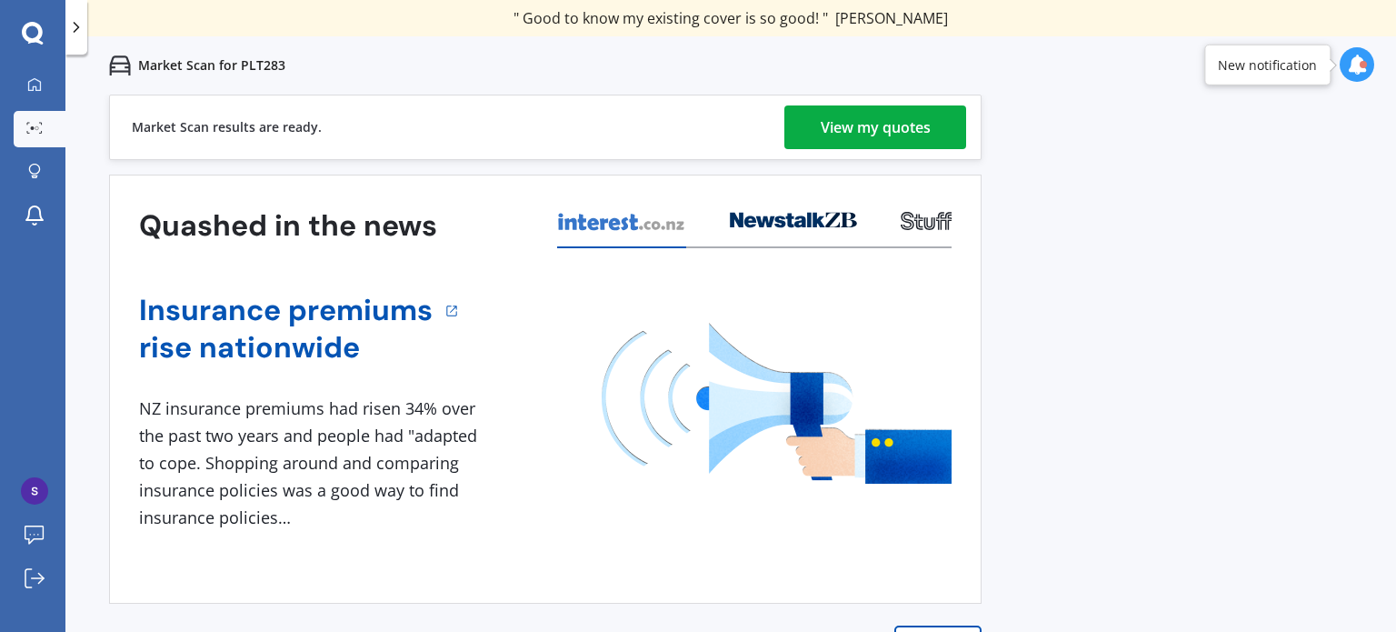
click at [910, 123] on div "View my quotes" at bounding box center [876, 127] width 110 height 44
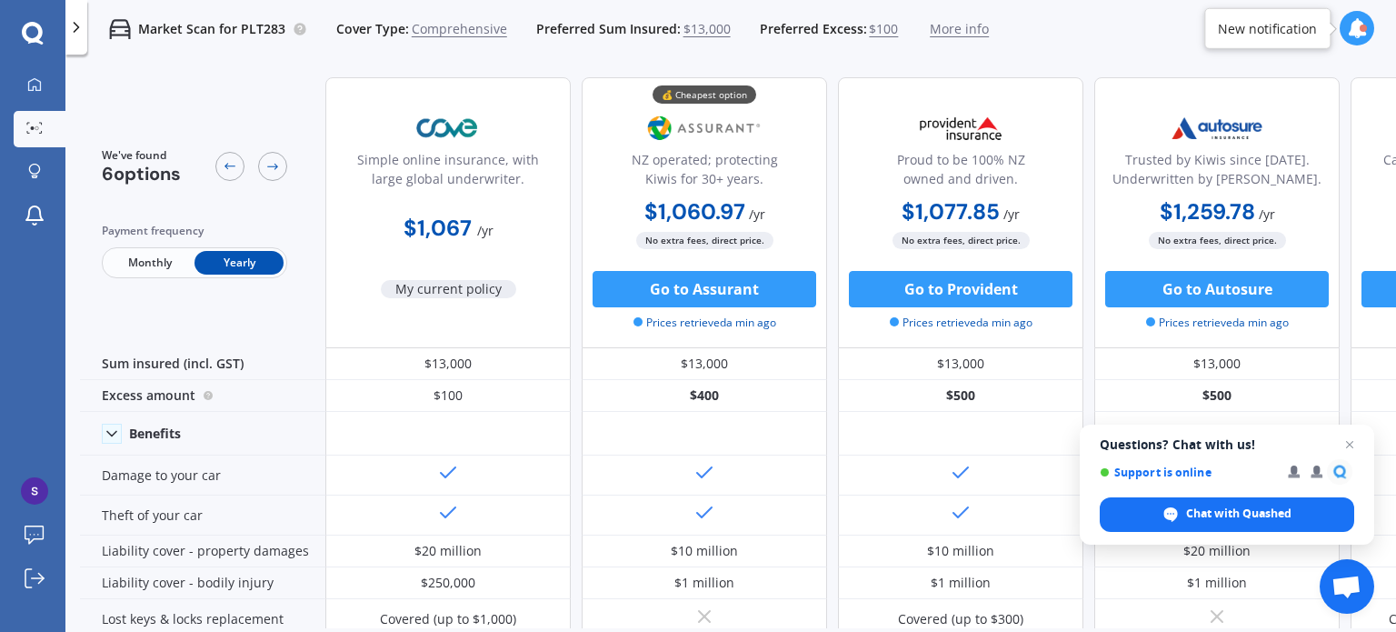
drag, startPoint x: 1379, startPoint y: 297, endPoint x: 1379, endPoint y: 321, distance: 23.6
